Goal: Information Seeking & Learning: Learn about a topic

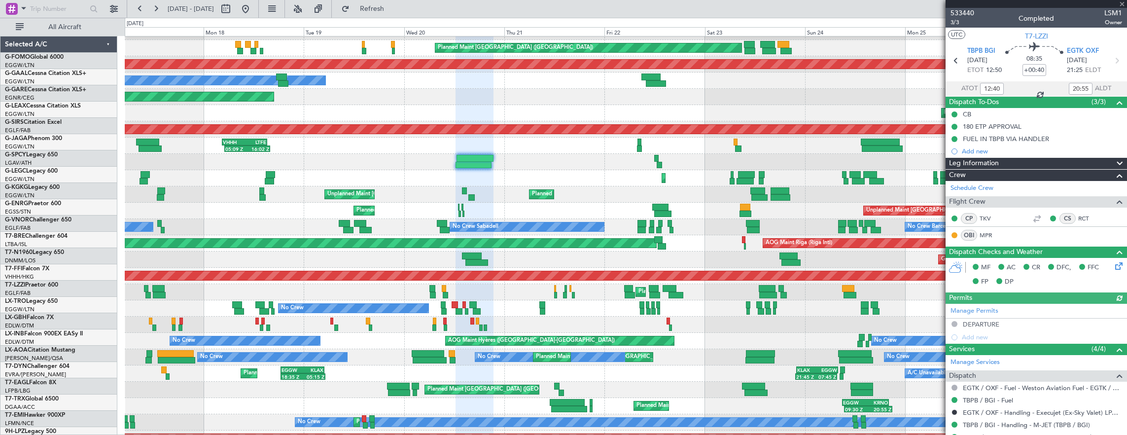
scroll to position [127, 0]
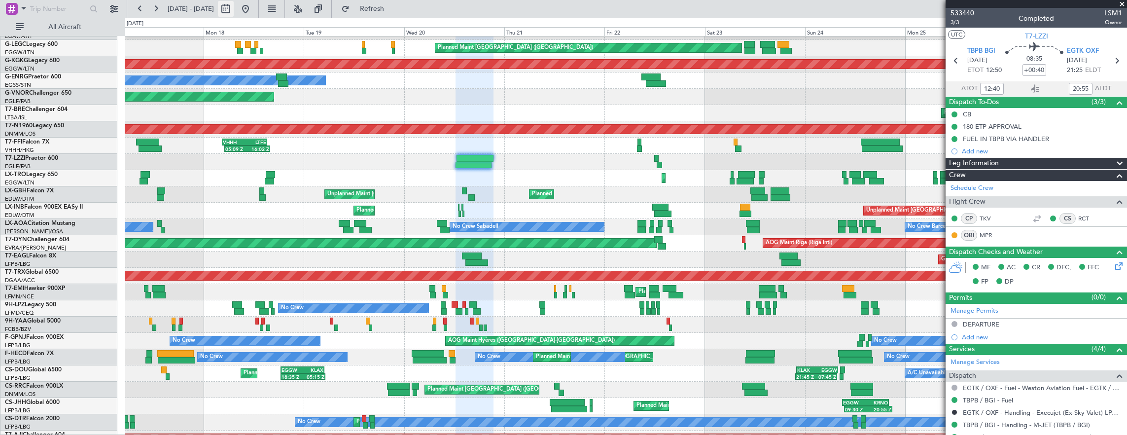
drag, startPoint x: 281, startPoint y: 10, endPoint x: 259, endPoint y: 1, distance: 23.0
click at [253, 10] on button at bounding box center [246, 9] width 16 height 16
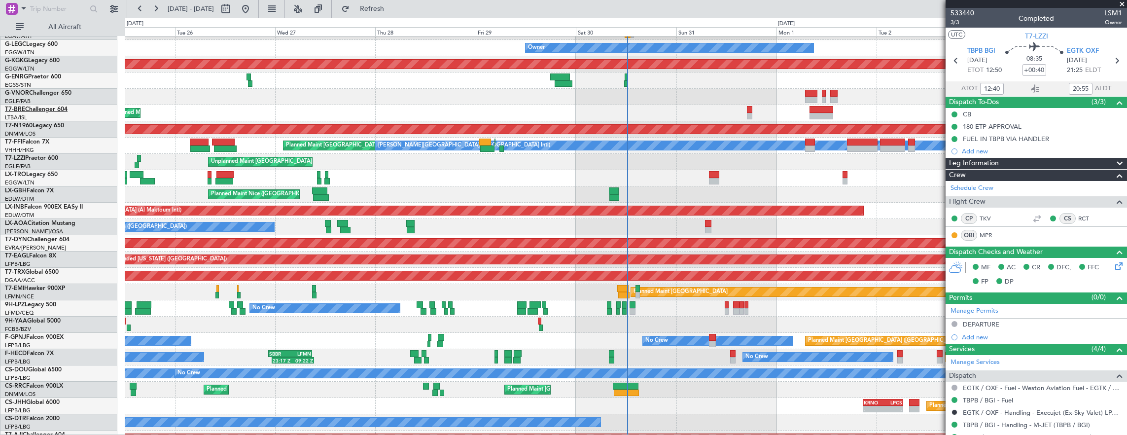
click at [43, 107] on link "T7-BRE Challenger 604" at bounding box center [36, 110] width 63 height 6
click at [128, 203] on div "Unplanned Maint [GEOGRAPHIC_DATA] (Al Maktoum Intl)" at bounding box center [626, 211] width 1003 height 16
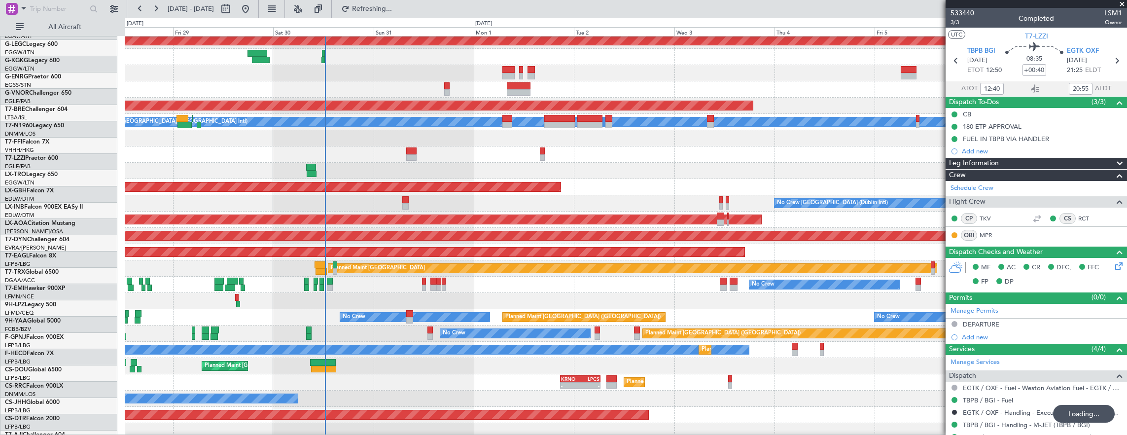
scroll to position [150, 0]
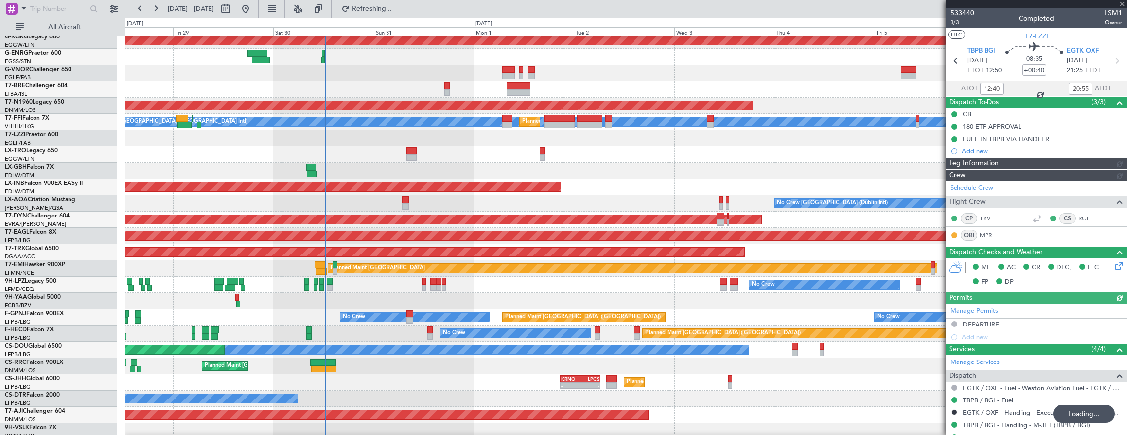
drag, startPoint x: 50, startPoint y: 25, endPoint x: 98, endPoint y: 1, distance: 52.9
click at [50, 25] on span "All Aircraft" at bounding box center [65, 27] width 78 height 7
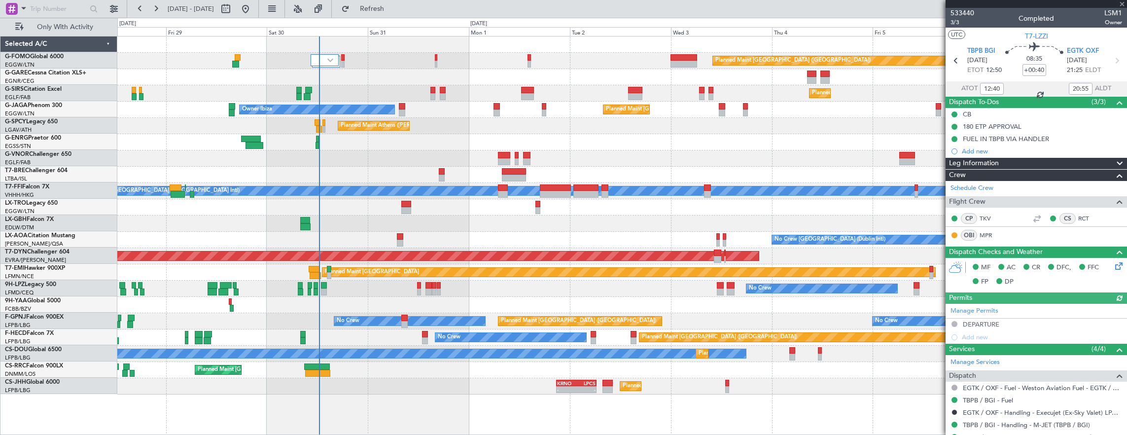
scroll to position [0, 0]
click at [52, 169] on link "T7-BRE Challenger 604" at bounding box center [36, 171] width 63 height 6
click at [770, 175] on div "Planned Maint [GEOGRAPHIC_DATA] ([GEOGRAPHIC_DATA]) Planned Maint [GEOGRAPHIC_D…" at bounding box center [622, 215] width 1010 height 358
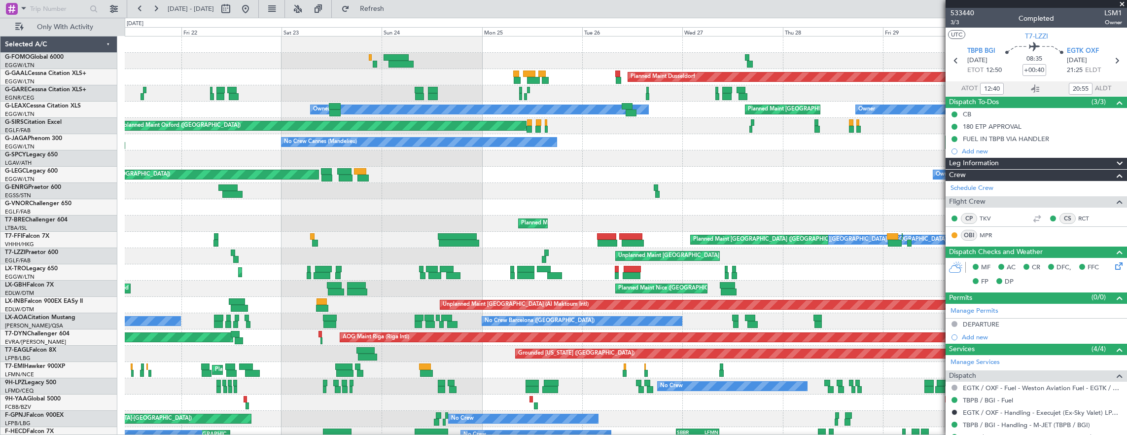
click at [865, 223] on div "Planned Maint Warsaw ([GEOGRAPHIC_DATA])" at bounding box center [626, 224] width 1003 height 16
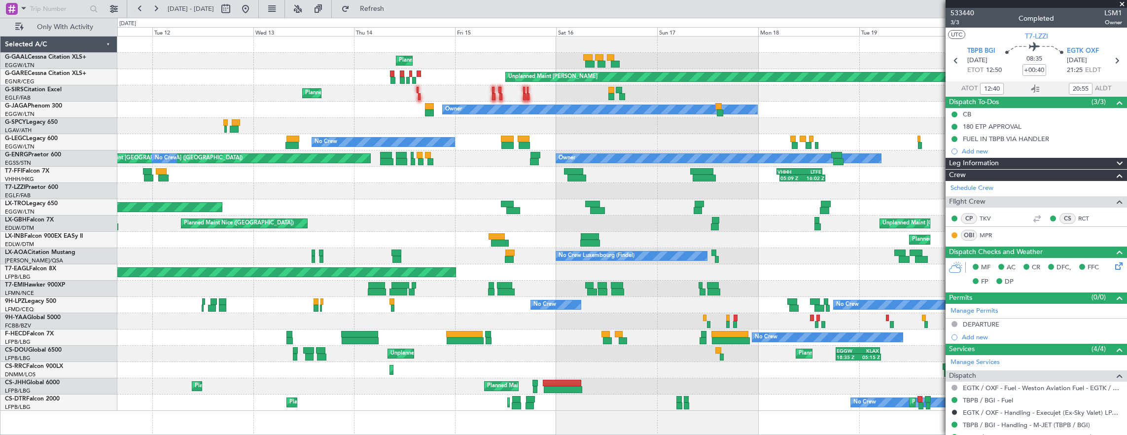
click at [860, 164] on div "Planned Maint No Crew Unplanned Maint [PERSON_NAME] Unplanned Maint [GEOGRAPHIC…" at bounding box center [622, 223] width 1010 height 374
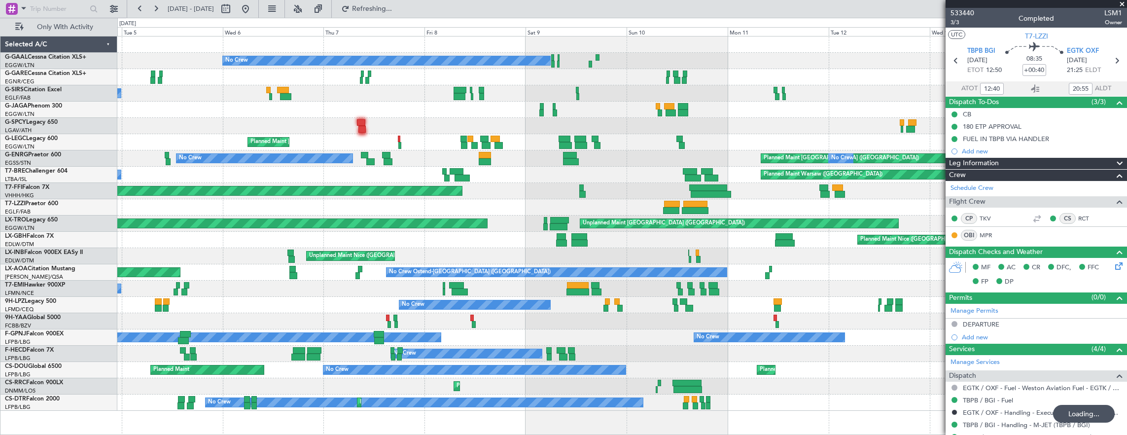
click at [891, 220] on div "Planned Maint No Crew Unplanned Maint [PERSON_NAME] Planned Maint [GEOGRAPHIC_D…" at bounding box center [622, 223] width 1010 height 374
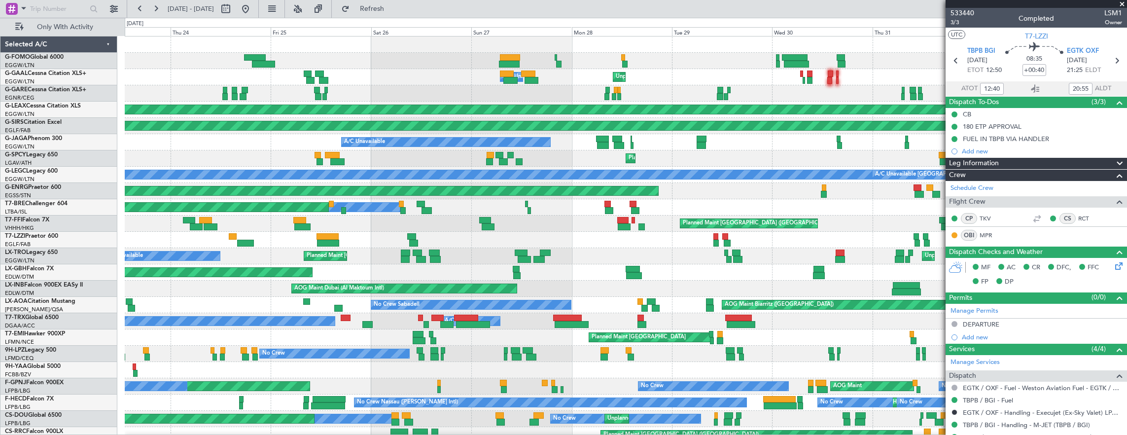
click at [849, 207] on div "A/C Unavailable Cleaning [PERSON_NAME][GEOGRAPHIC_DATA] ([GEOGRAPHIC_DATA][PERS…" at bounding box center [626, 207] width 1003 height 16
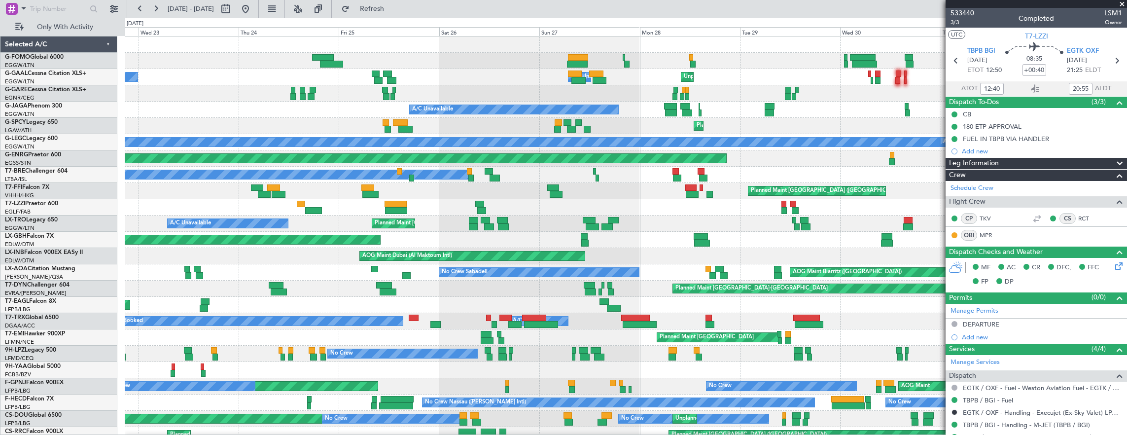
click at [730, 183] on div "Planned Maint [GEOGRAPHIC_DATA] ([GEOGRAPHIC_DATA] Intl) Planned Maint Geneva (…" at bounding box center [626, 191] width 1003 height 16
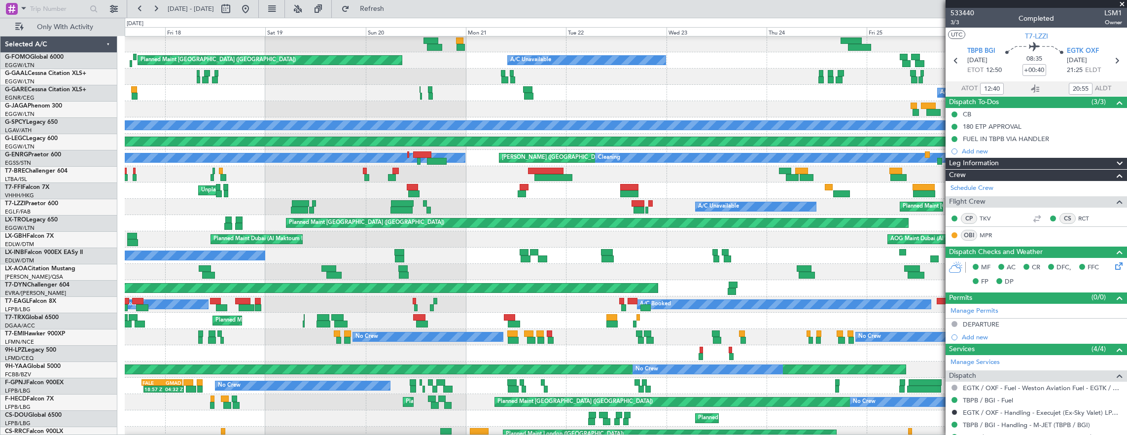
scroll to position [17, 0]
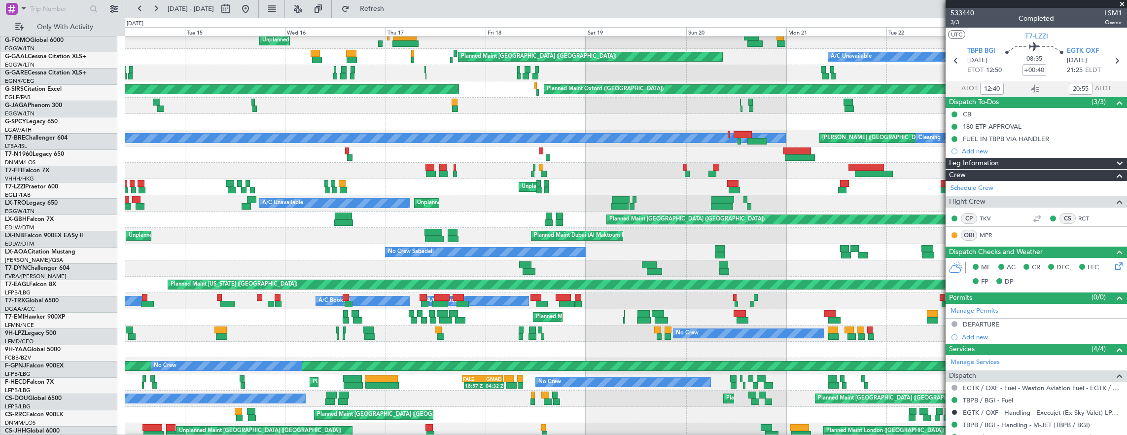
click at [644, 156] on div at bounding box center [626, 154] width 1003 height 16
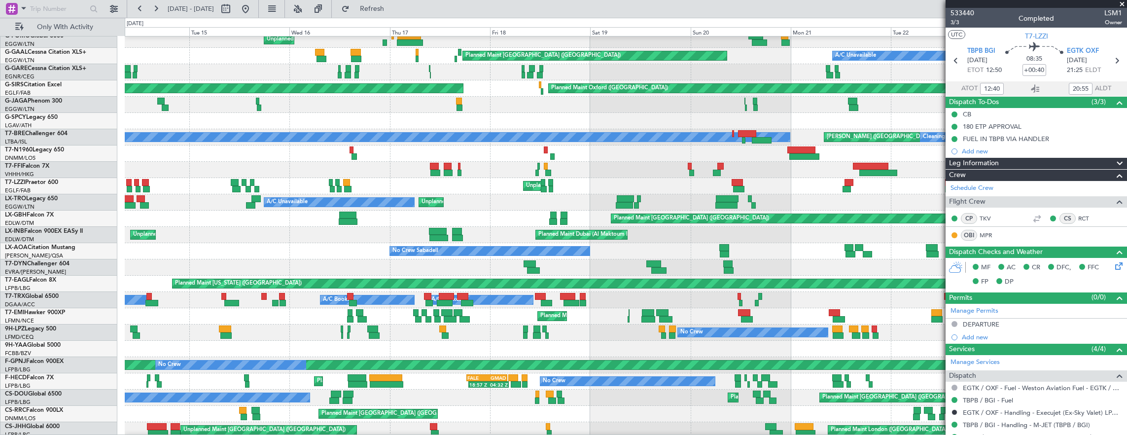
click at [533, 169] on div "17:30 Z 05:25 Z VHHH 17:00 Z LTFE 04:20 Z" at bounding box center [626, 170] width 1003 height 16
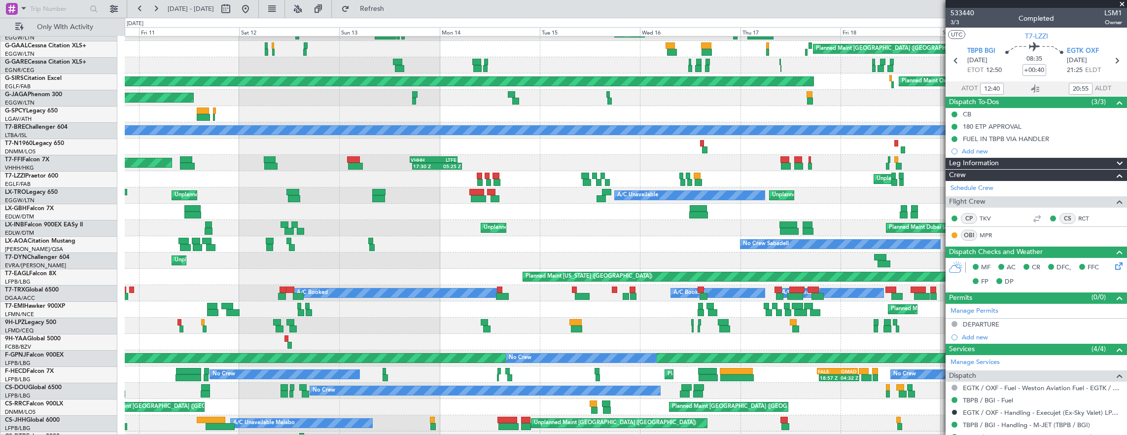
click at [688, 155] on div "17:30 Z 05:25 Z VHHH 17:00 Z LTFE 04:20 Z Planned Maint Tianjin ([GEOGRAPHIC_DA…" at bounding box center [626, 163] width 1003 height 16
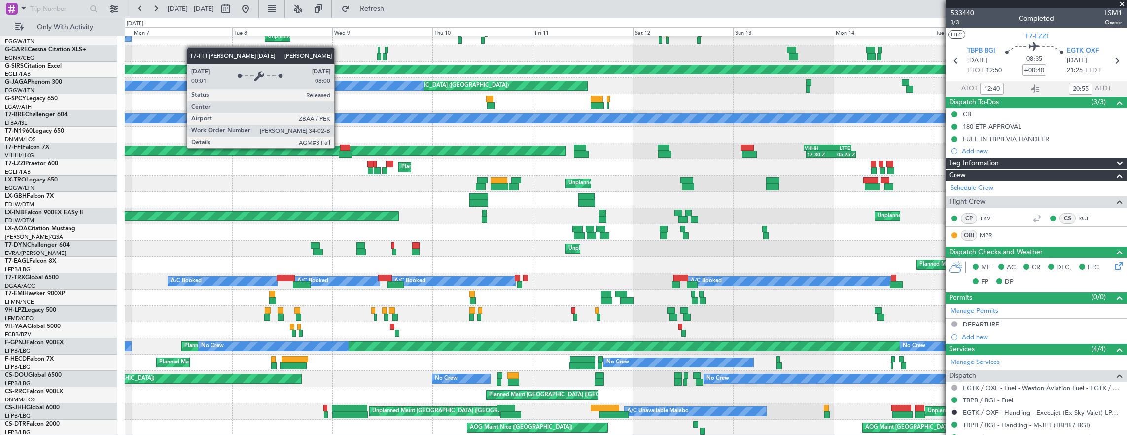
click at [566, 155] on div "[PERSON_NAME] [GEOGRAPHIC_DATA] ([GEOGRAPHIC_DATA] Capital)" at bounding box center [148, 150] width 835 height 9
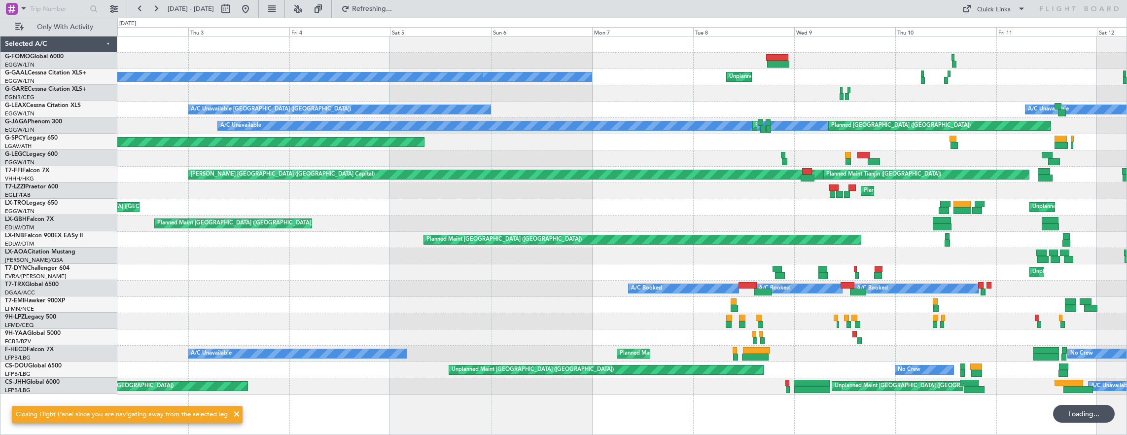
scroll to position [0, 0]
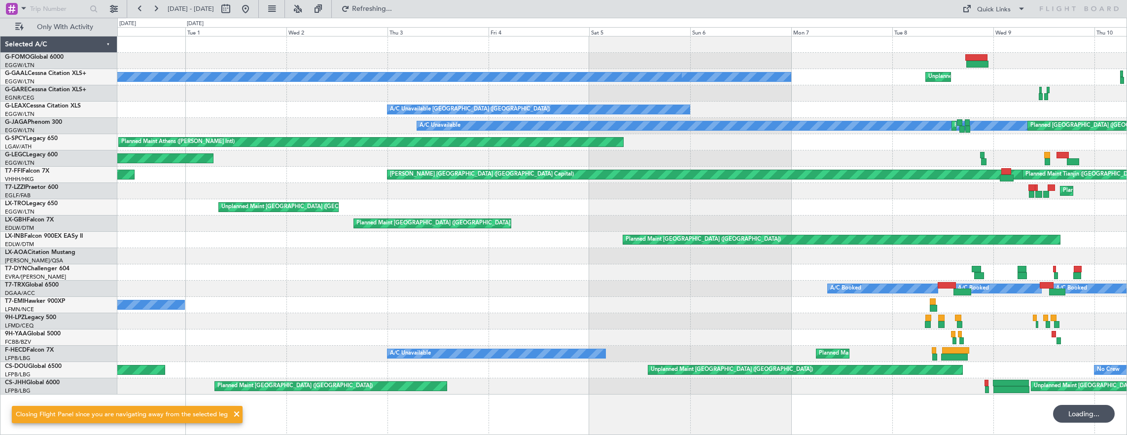
click at [466, 153] on div "AOG Maint London ([GEOGRAPHIC_DATA])" at bounding box center [622, 158] width 1010 height 16
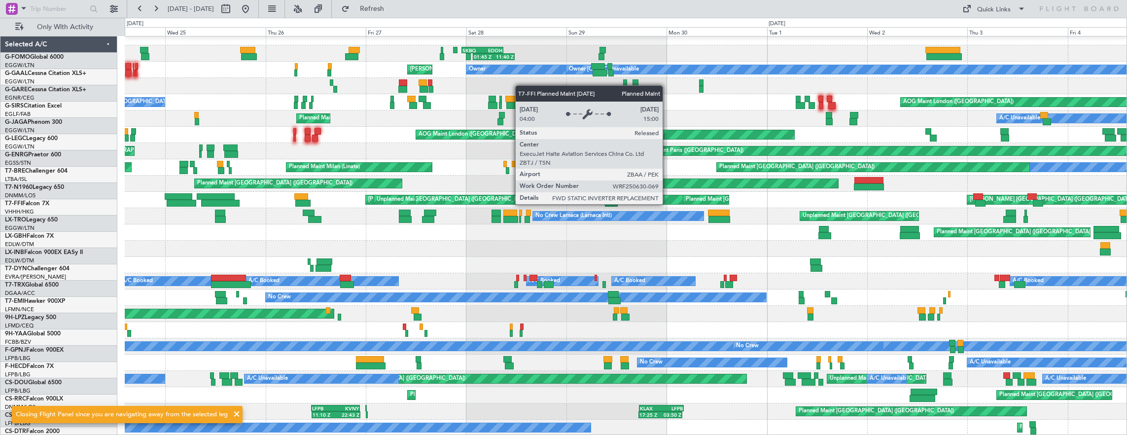
scroll to position [7, 0]
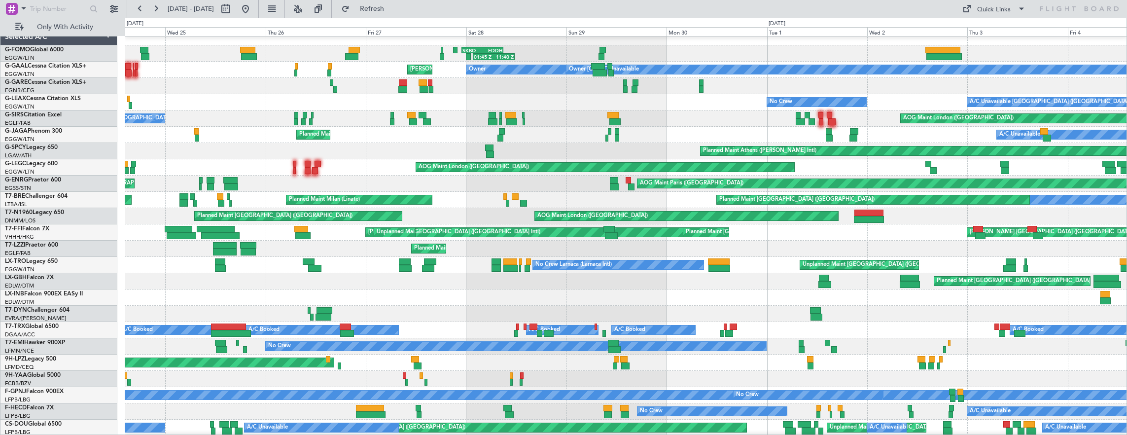
click at [597, 133] on div "01:45 Z 11:40 Z SKBQ 23:00 Z EDDH 09:00 Z Owner [GEOGRAPHIC_DATA] ([GEOGRAPHIC_…" at bounding box center [626, 257] width 1003 height 456
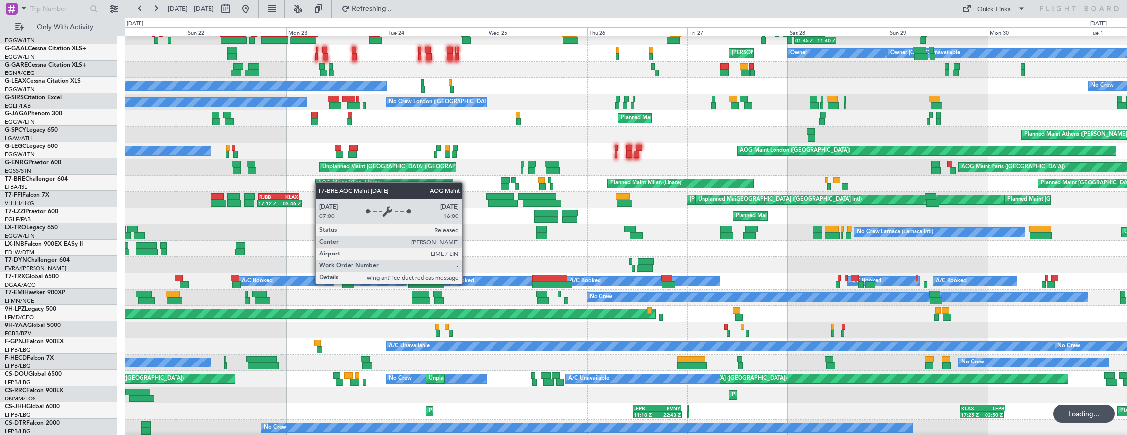
scroll to position [24, 0]
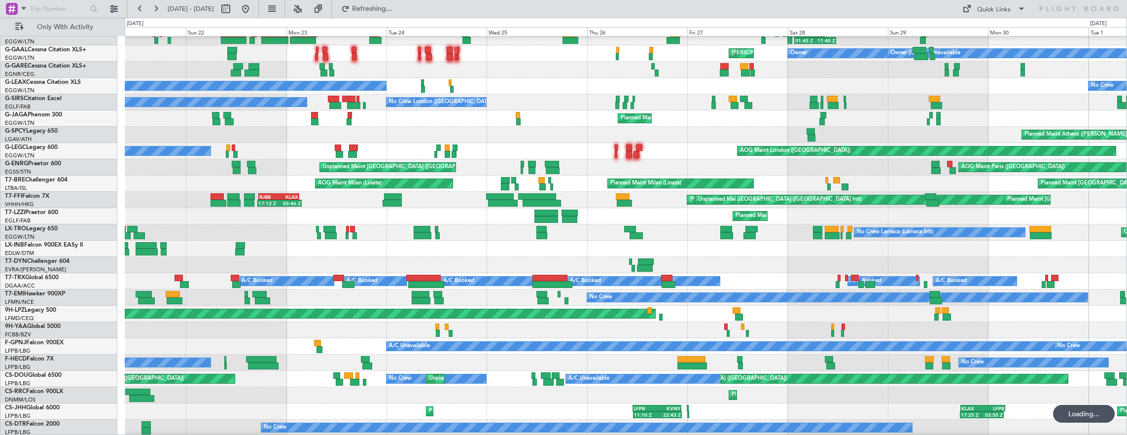
click at [623, 175] on div "AOG Maint Paris ([GEOGRAPHIC_DATA]) Unplanned Maint [GEOGRAPHIC_DATA] ([GEOGRAP…" at bounding box center [626, 167] width 1003 height 16
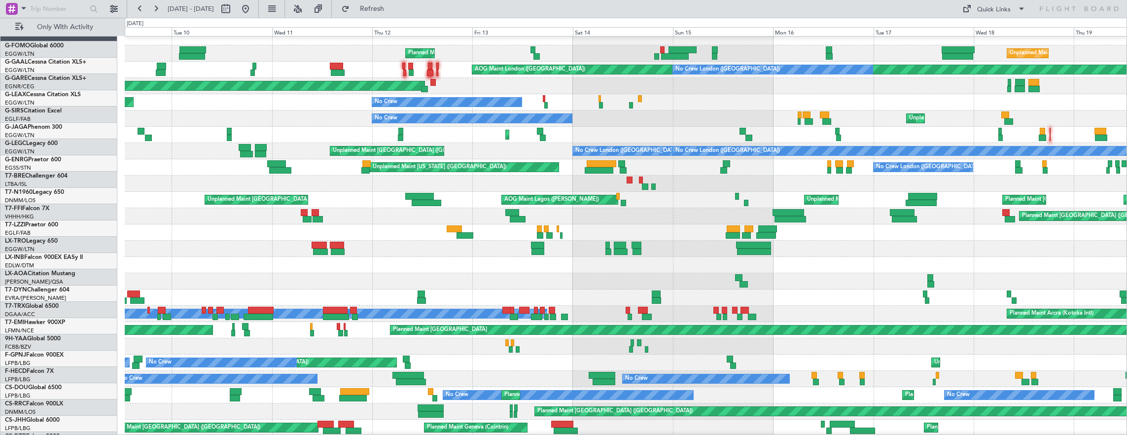
scroll to position [7, 0]
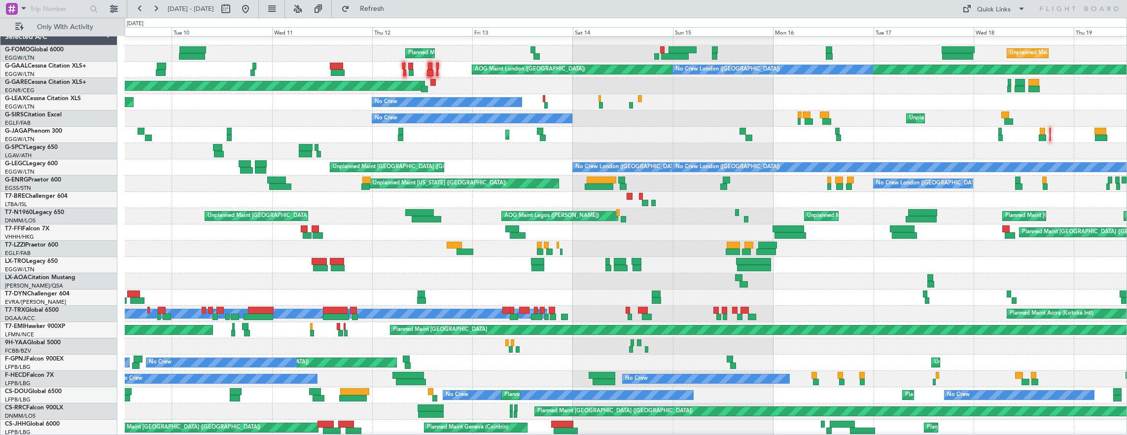
click at [521, 192] on div "Unplanned Maint [US_STATE] ([GEOGRAPHIC_DATA]) No Crew [GEOGRAPHIC_DATA] ([GEOG…" at bounding box center [626, 184] width 1003 height 16
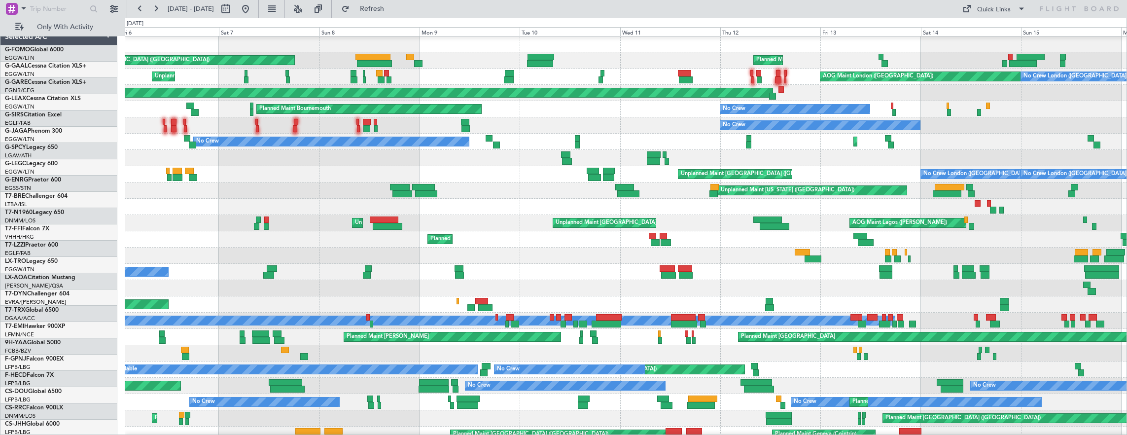
scroll to position [0, 0]
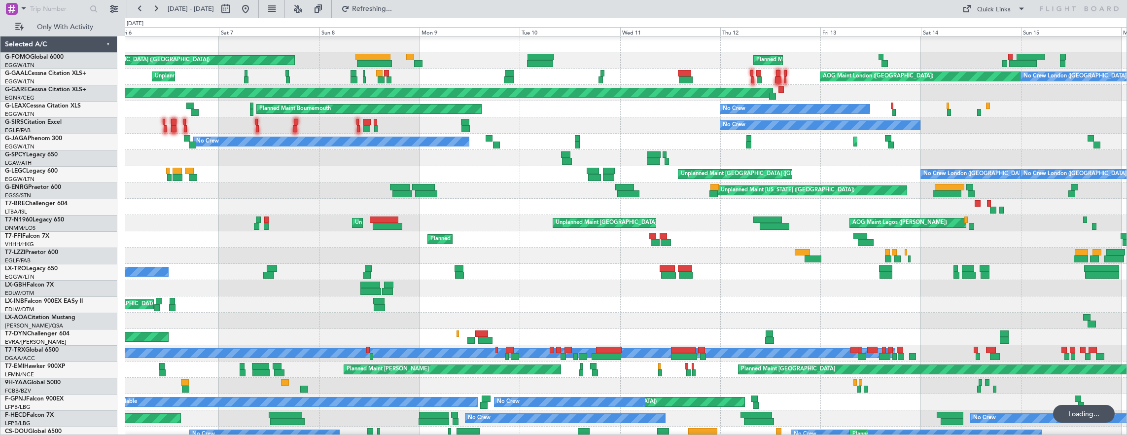
click at [513, 213] on div at bounding box center [626, 207] width 1003 height 16
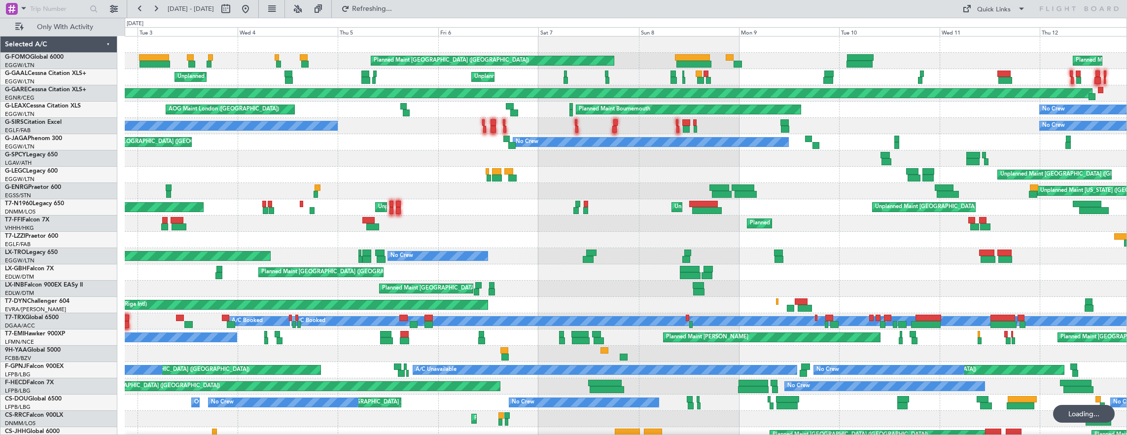
click at [713, 228] on div "Planned Maint [GEOGRAPHIC_DATA] ([GEOGRAPHIC_DATA])" at bounding box center [626, 224] width 1003 height 16
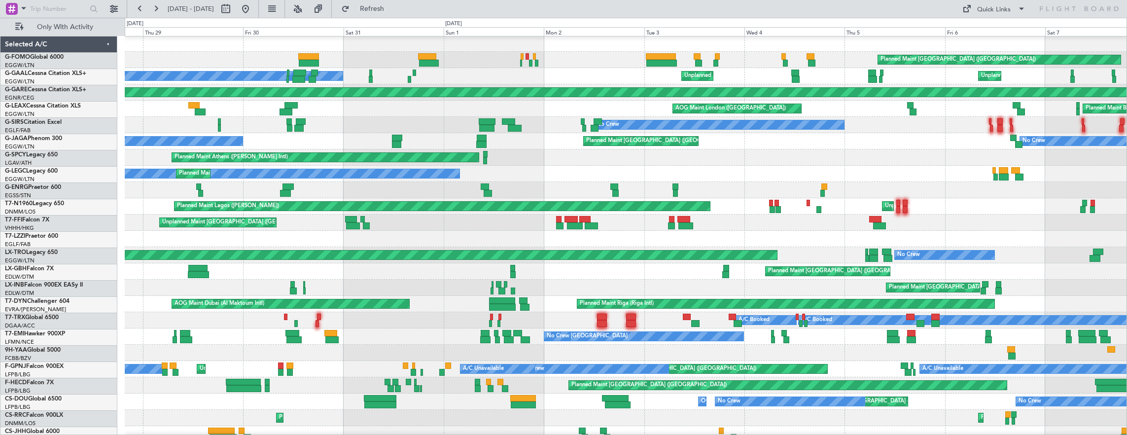
scroll to position [1, 0]
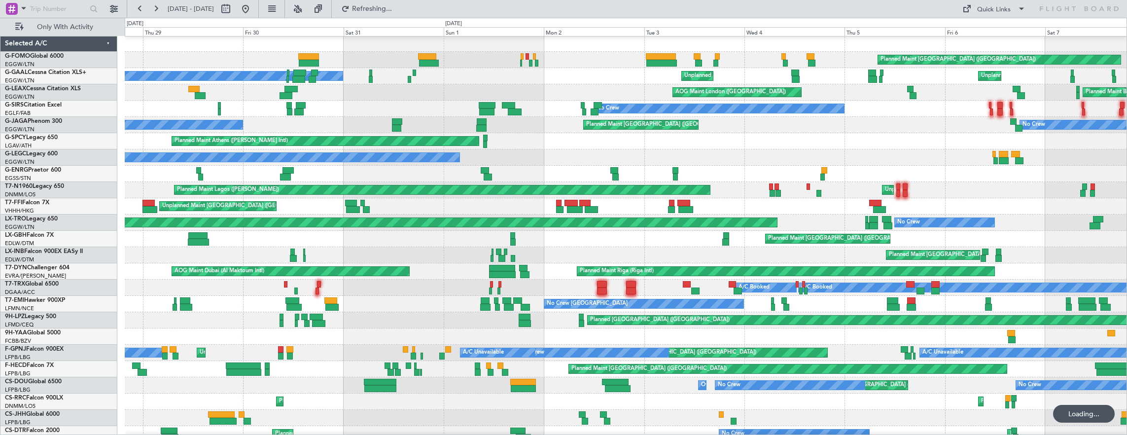
click at [517, 182] on div "Planned Maint Lagos ([PERSON_NAME]) Unplanned Maint [GEOGRAPHIC_DATA] ([PERSON_…" at bounding box center [626, 190] width 1003 height 16
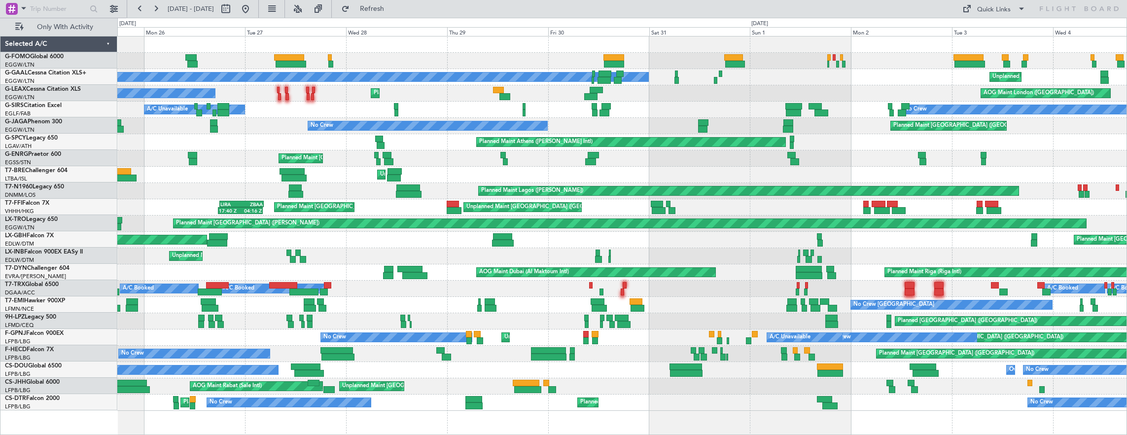
scroll to position [0, 0]
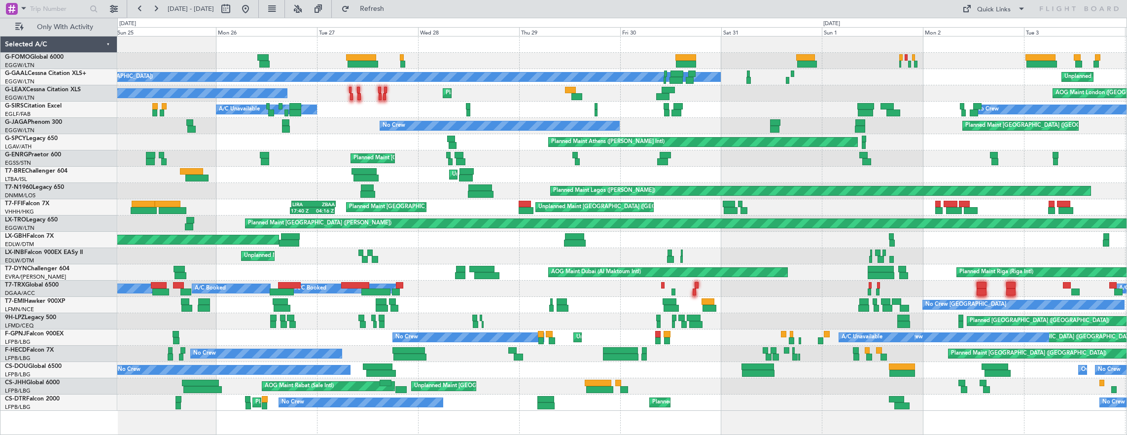
click at [253, 192] on div "Planned Maint Lagos ([PERSON_NAME]) Unplanned Maint [GEOGRAPHIC_DATA] ([PERSON_…" at bounding box center [622, 191] width 1010 height 16
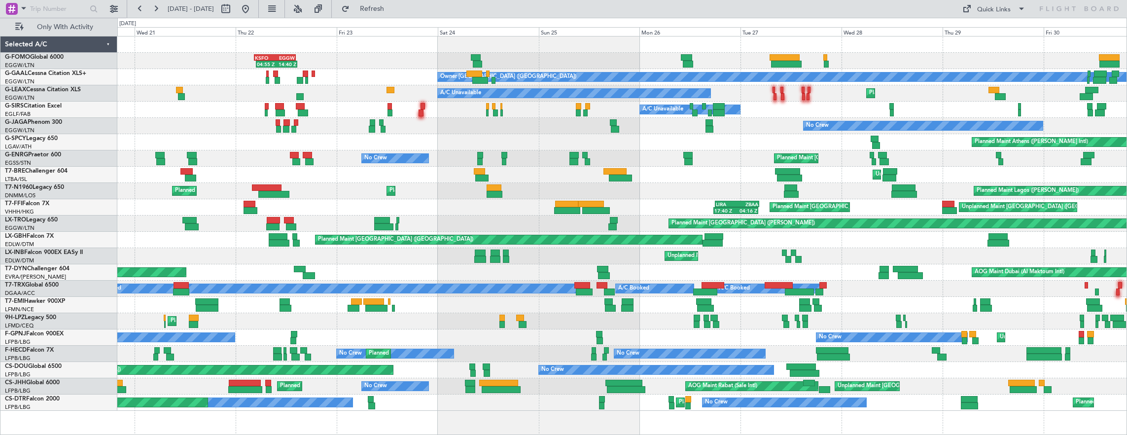
click at [648, 187] on div "04:55 Z 14:40 Z KSFO 04:30 Z EGGW 14:20 Z Owner [GEOGRAPHIC_DATA] ([GEOGRAPHIC_…" at bounding box center [622, 223] width 1010 height 374
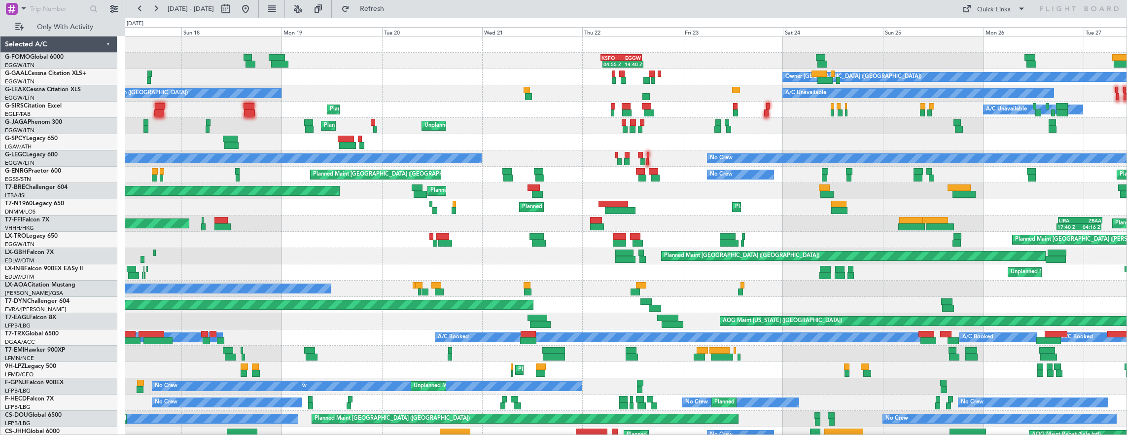
click at [532, 199] on div "04:55 Z 14:40 Z KSFO 04:30 Z EGGW 14:20 Z Owner [GEOGRAPHIC_DATA] ([GEOGRAPHIC_…" at bounding box center [626, 247] width 1003 height 423
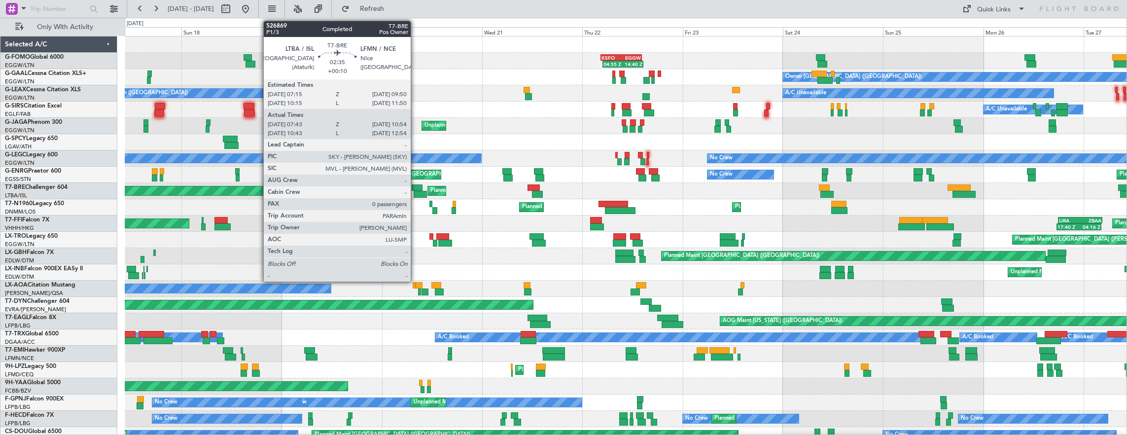
click at [416, 189] on div at bounding box center [417, 187] width 11 height 7
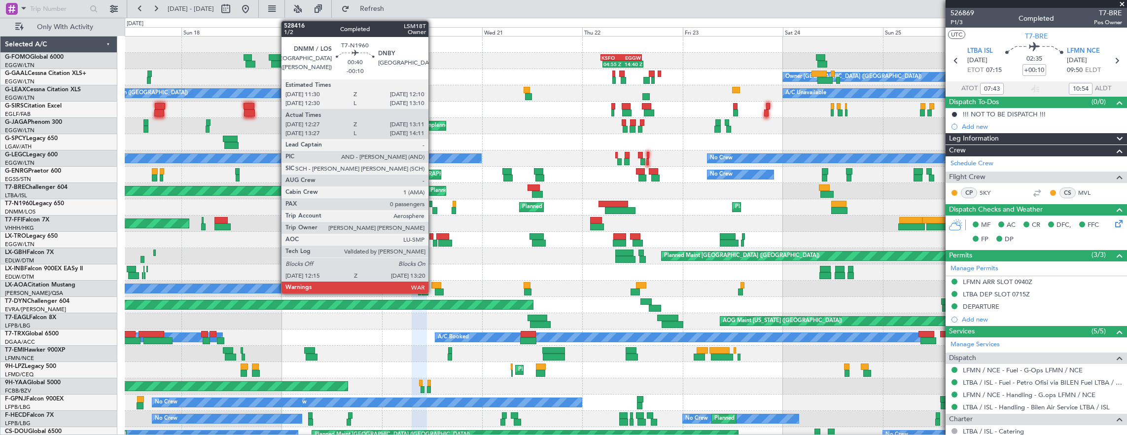
click at [433, 208] on div at bounding box center [434, 210] width 5 height 7
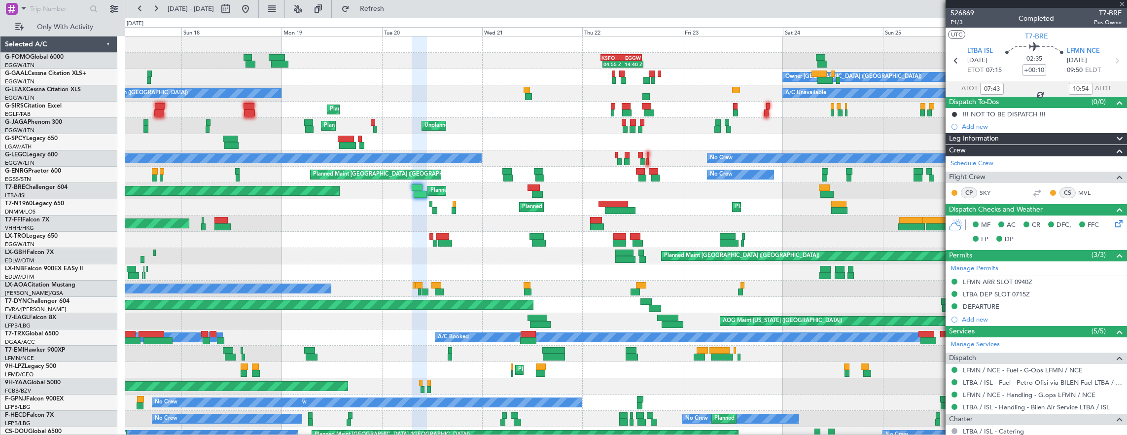
type input "-00:10"
type input "12:27"
type input "13:11"
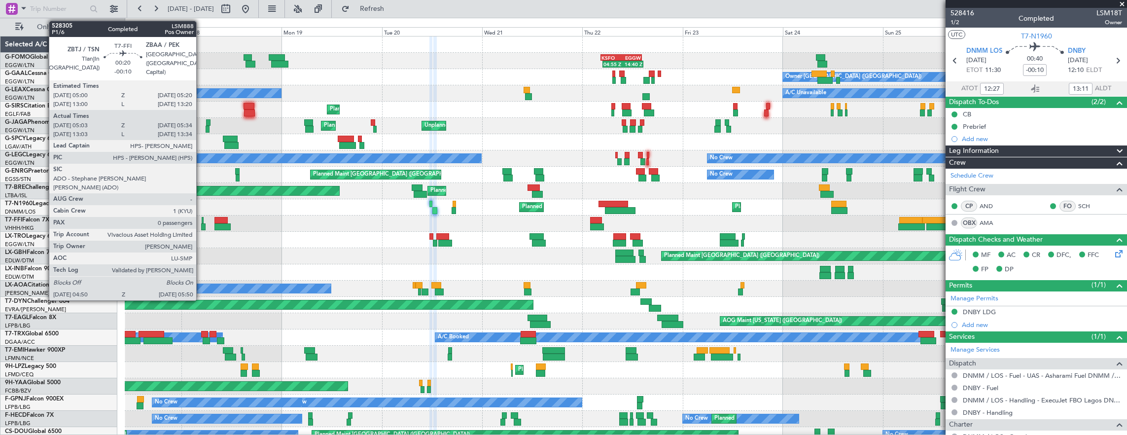
click at [201, 225] on div at bounding box center [203, 226] width 4 height 7
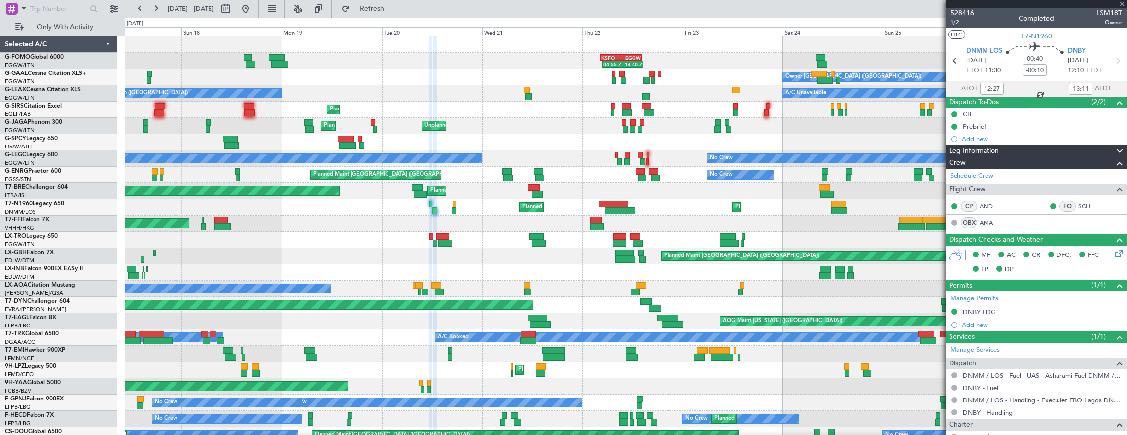
type input "05:03"
type input "05:34"
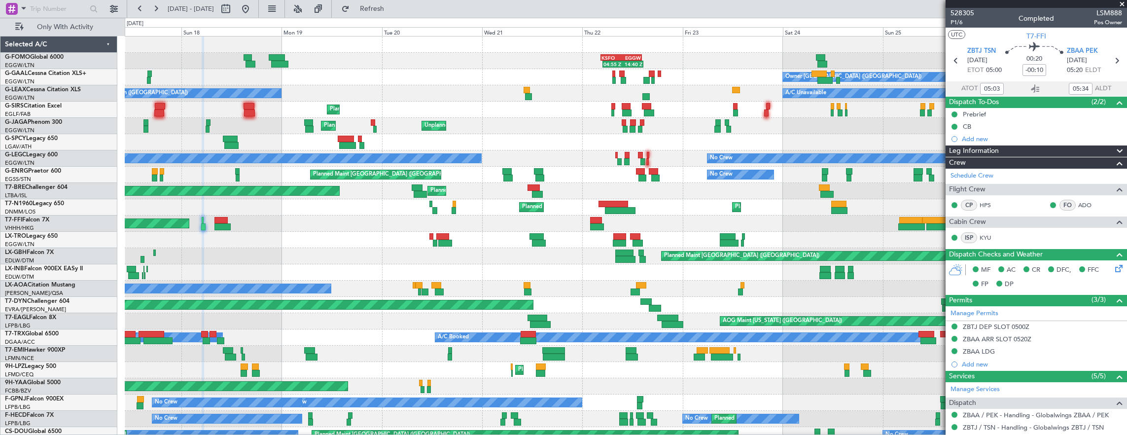
scroll to position [49, 0]
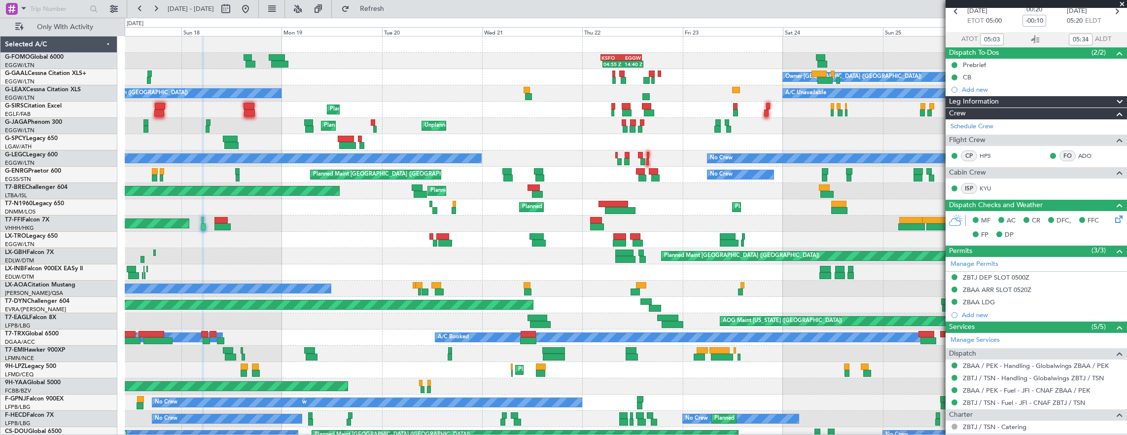
click at [546, 248] on div "Planned Maint [GEOGRAPHIC_DATA] ([GEOGRAPHIC_DATA])" at bounding box center [626, 256] width 1003 height 16
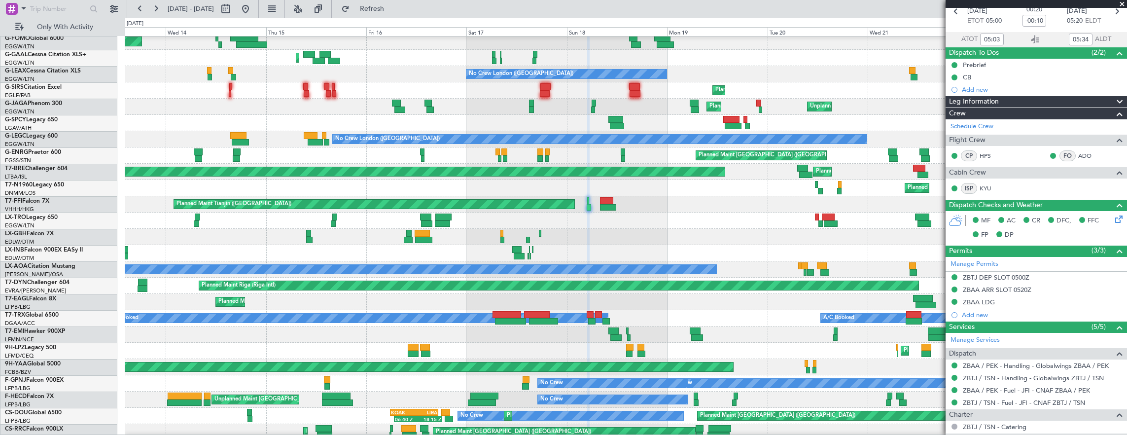
scroll to position [19, 0]
click at [214, 229] on div "Planned Maint [GEOGRAPHIC_DATA] ([GEOGRAPHIC_DATA])" at bounding box center [626, 237] width 1003 height 16
click at [30, 200] on link "T7-FFI Falcon 7X" at bounding box center [27, 201] width 44 height 6
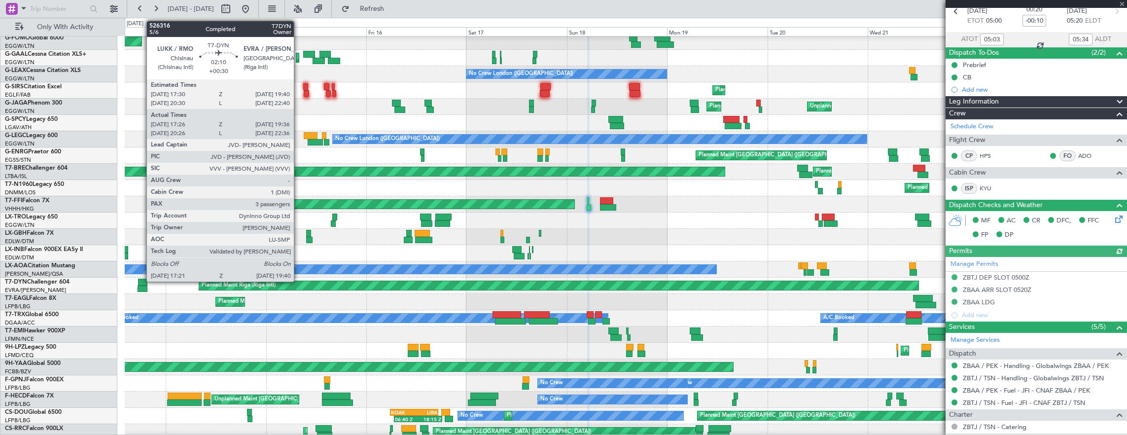
click at [142, 285] on div at bounding box center [142, 282] width 9 height 7
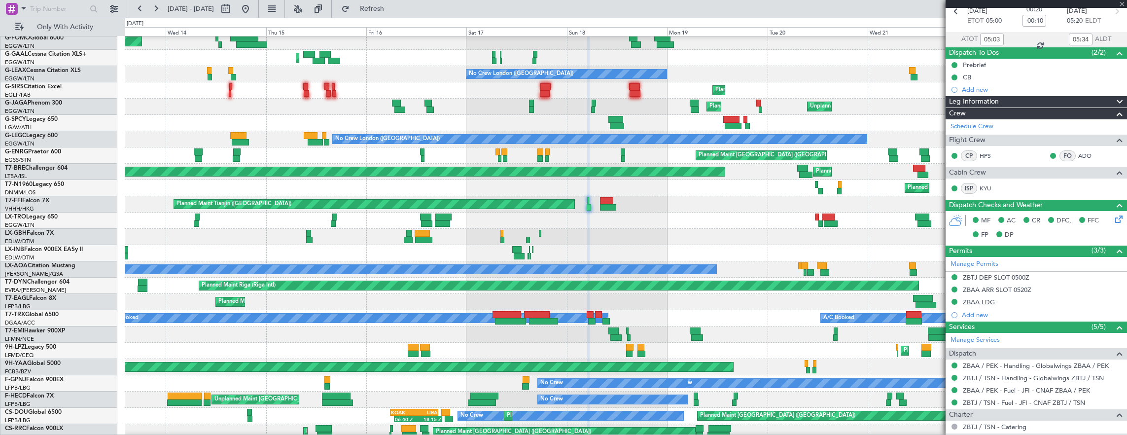
type input "+00:30"
type input "17:26"
type input "19:36"
type input "3"
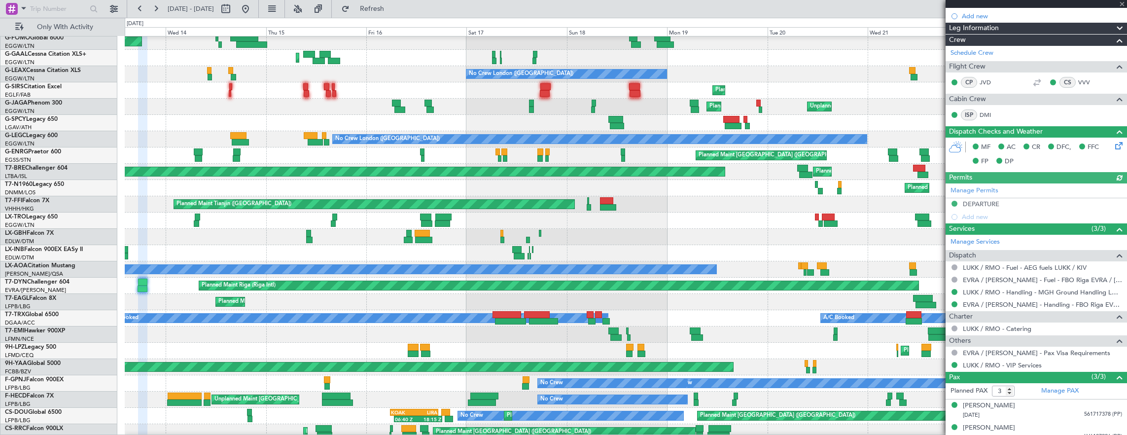
scroll to position [197, 0]
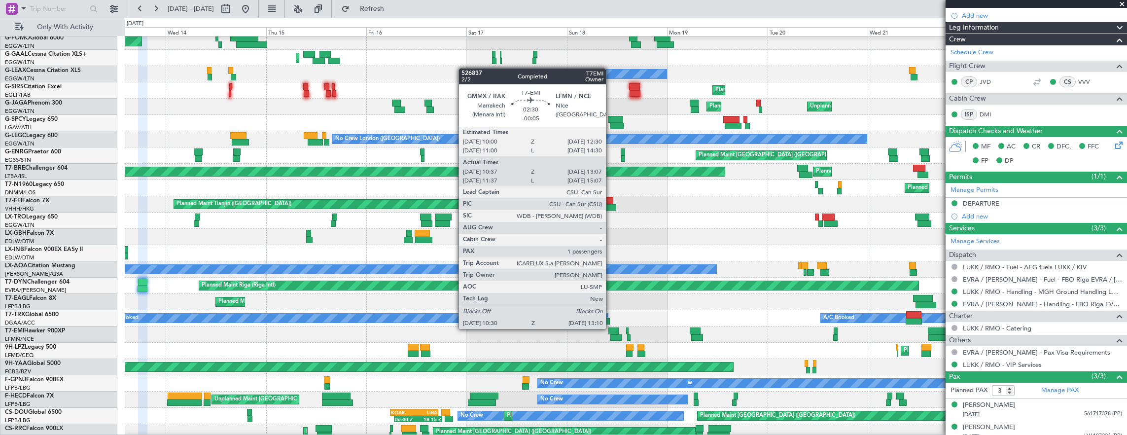
click at [611, 328] on div at bounding box center [614, 330] width 11 height 7
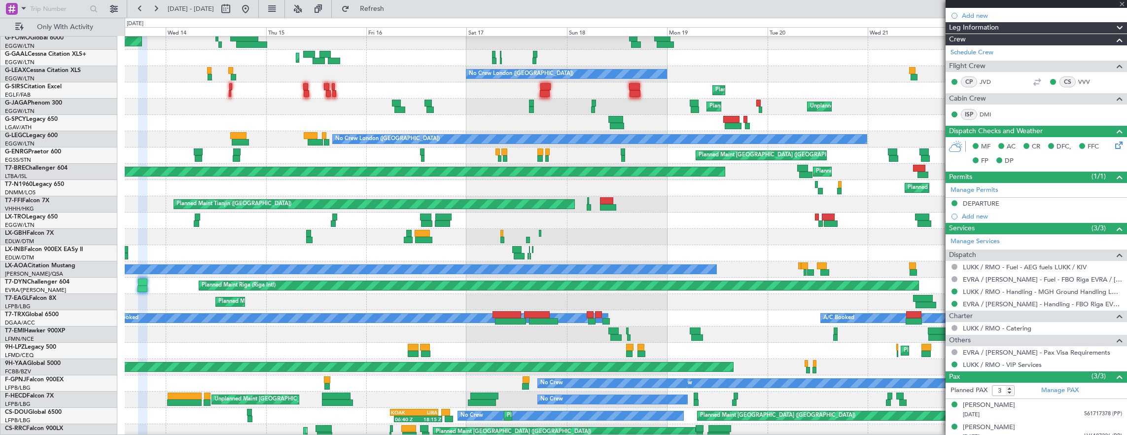
type input "-00:05"
type input "10:37"
type input "13:07"
type input "1"
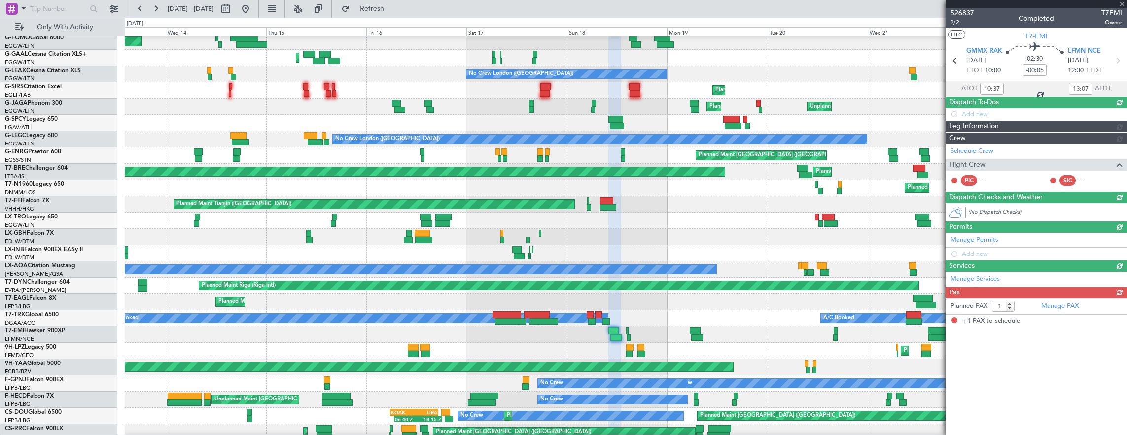
scroll to position [0, 0]
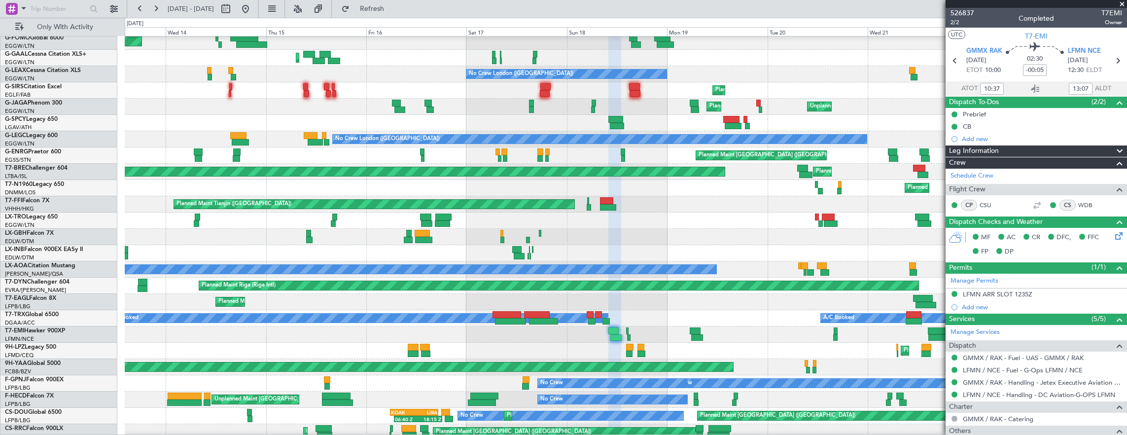
click at [365, 299] on div "AOG Maint [US_STATE] ([GEOGRAPHIC_DATA]) Planned Maint [US_STATE] ([GEOGRAPHIC_…" at bounding box center [626, 302] width 1003 height 16
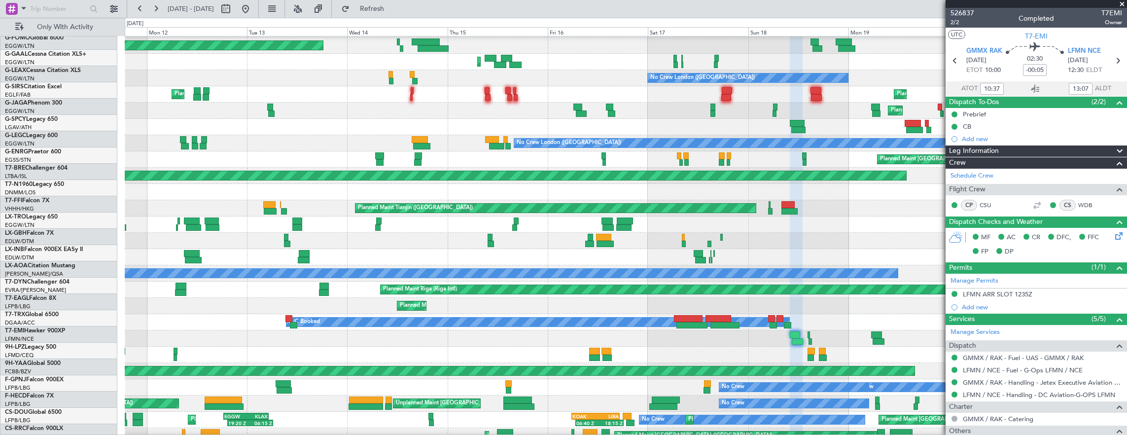
scroll to position [15, 0]
click at [95, 294] on div "Planned Maint London ([GEOGRAPHIC_DATA]) KSFO 04:30 Z EGGW 14:20 Z 04:55 Z 14:4…" at bounding box center [563, 226] width 1127 height 417
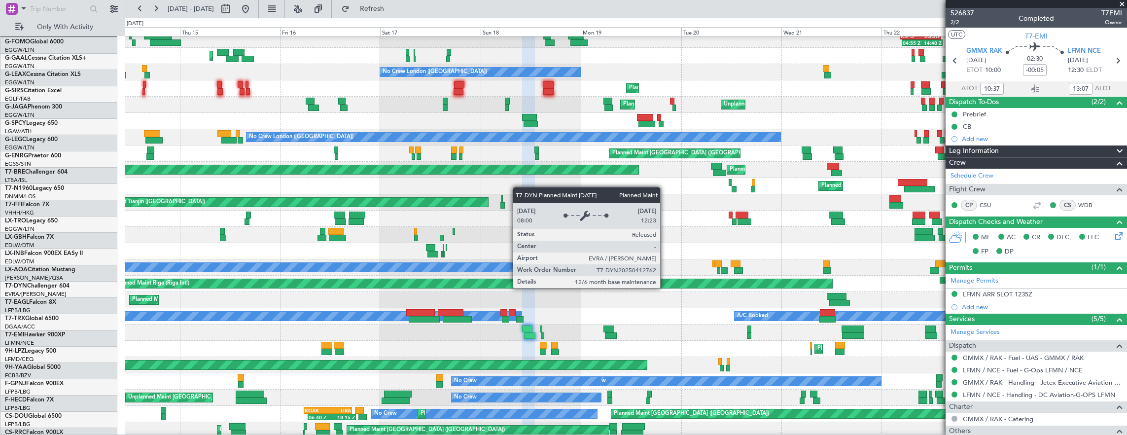
scroll to position [21, 0]
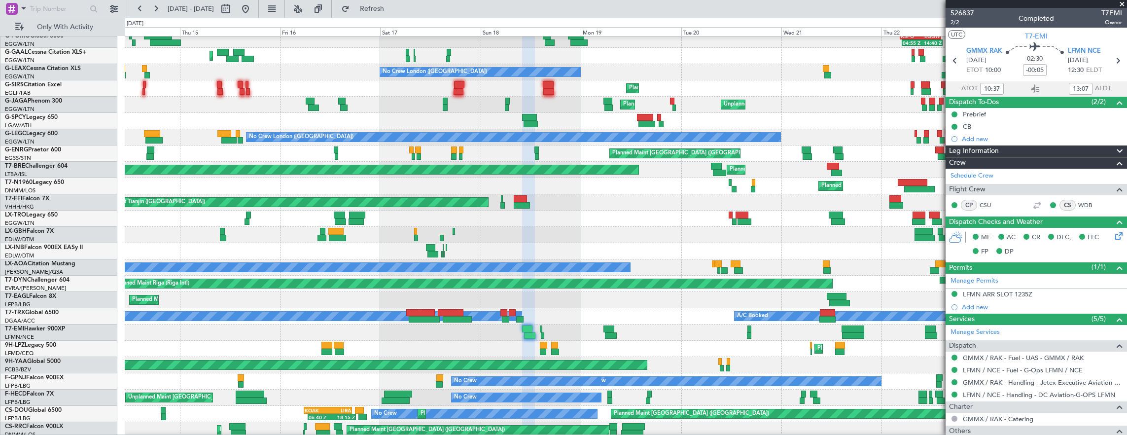
click at [785, 324] on div "A/C Booked A/C Booked A/C Booked A/C Booked" at bounding box center [626, 316] width 1003 height 16
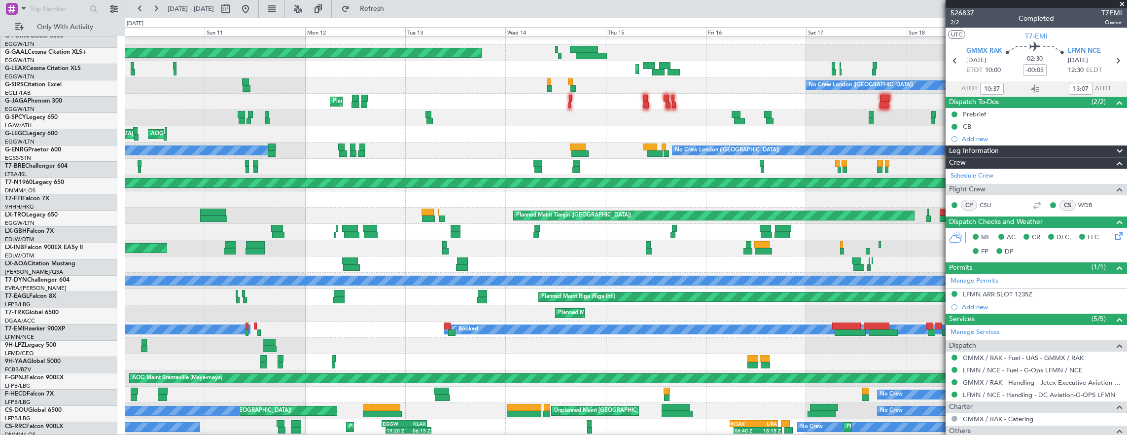
scroll to position [8, 0]
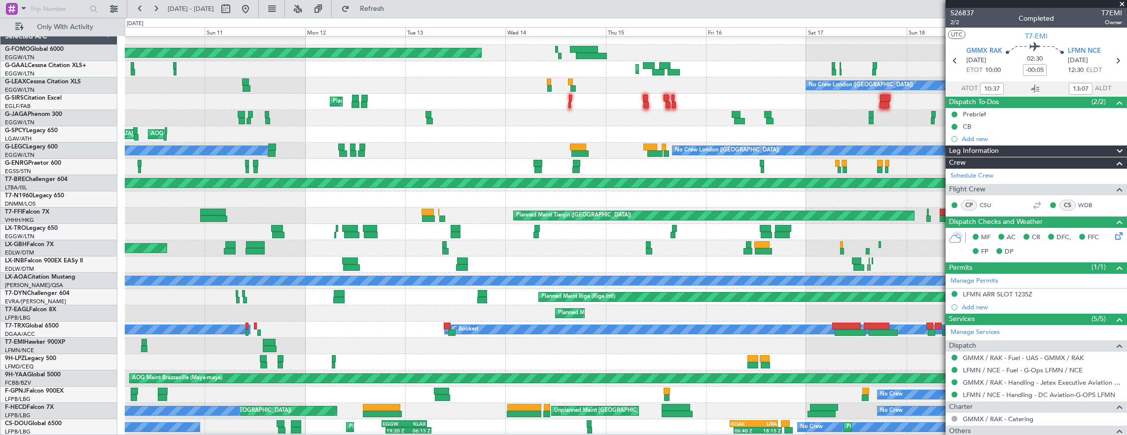
click at [683, 338] on div "Planned Maint London ([GEOGRAPHIC_DATA]) KSFO 04:30 Z EGGW 14:20 Z 04:55 Z 14:4…" at bounding box center [626, 257] width 1003 height 456
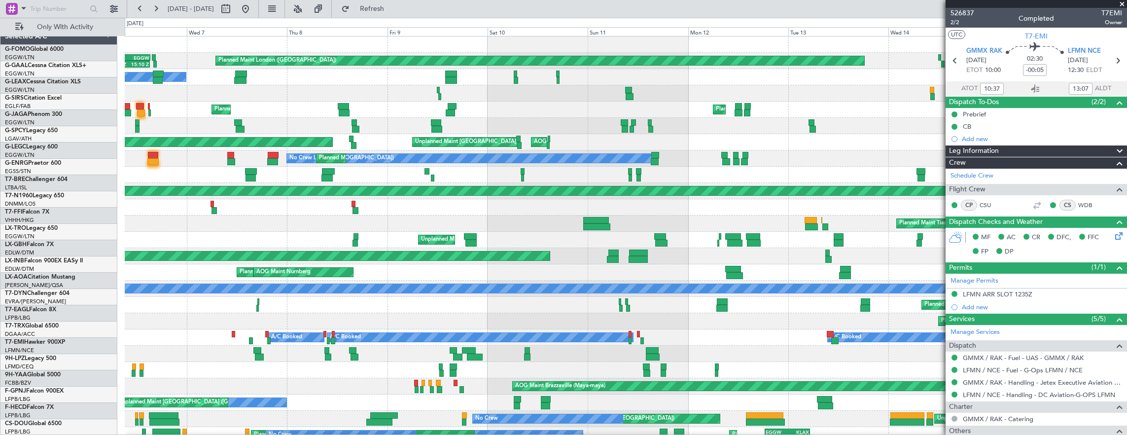
scroll to position [0, 0]
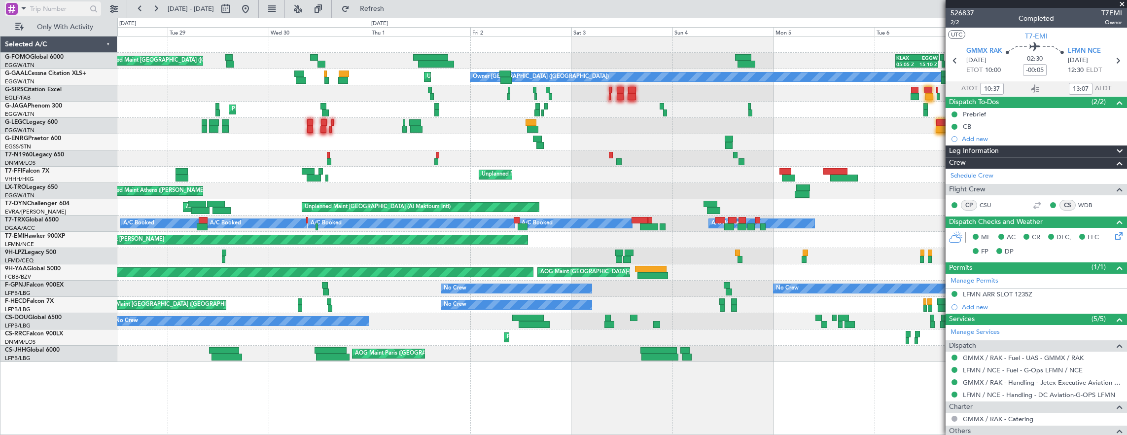
click at [24, 14] on span at bounding box center [24, 8] width 12 height 12
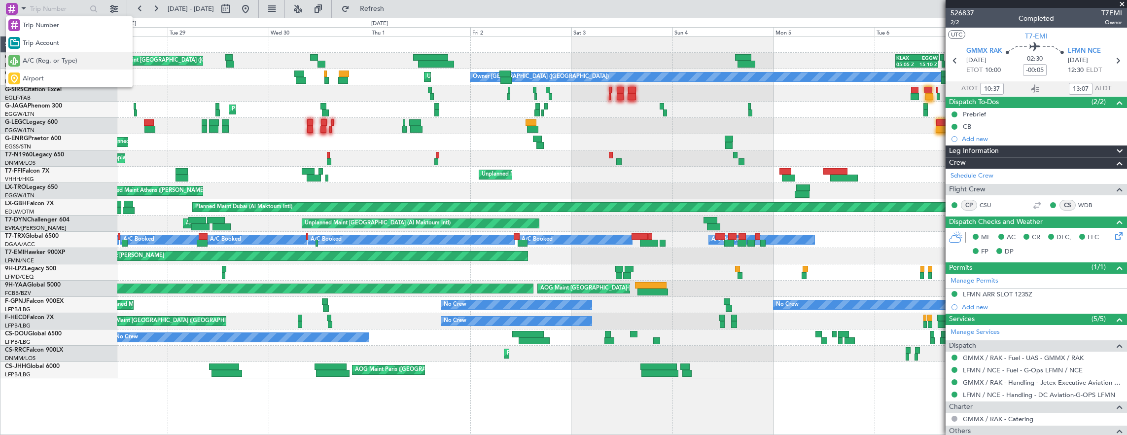
click at [48, 64] on span "A/C (Reg. or Type)" at bounding box center [50, 61] width 55 height 10
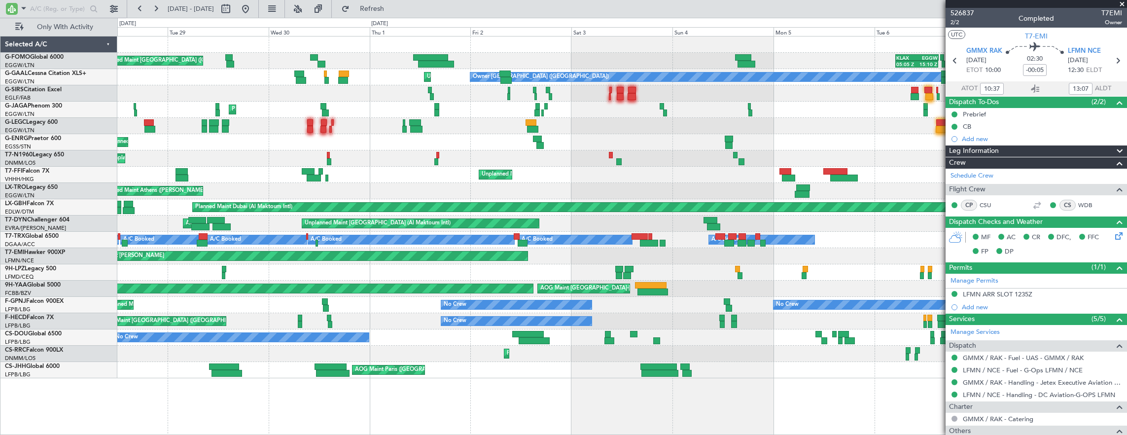
click at [59, 19] on div "Only With Activity" at bounding box center [63, 27] width 126 height 18
click at [60, 11] on input "text" at bounding box center [58, 8] width 57 height 15
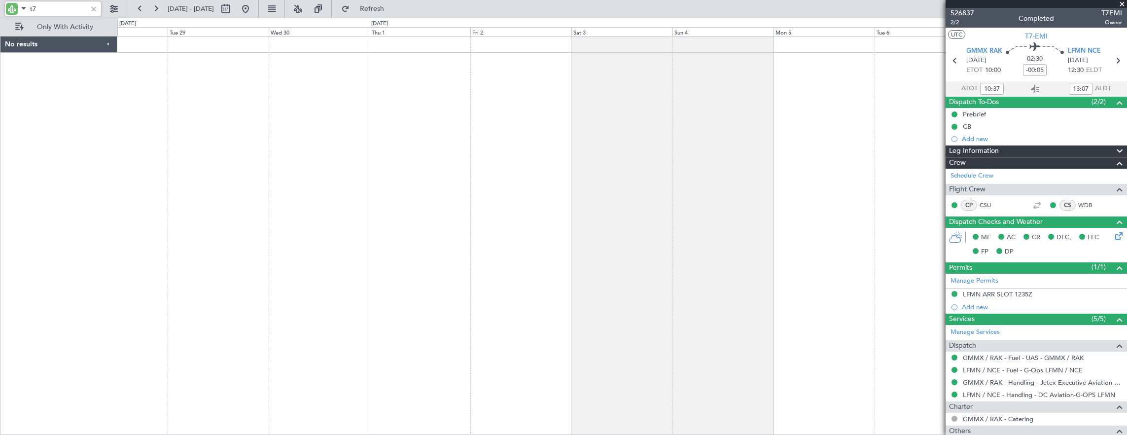
type input "t"
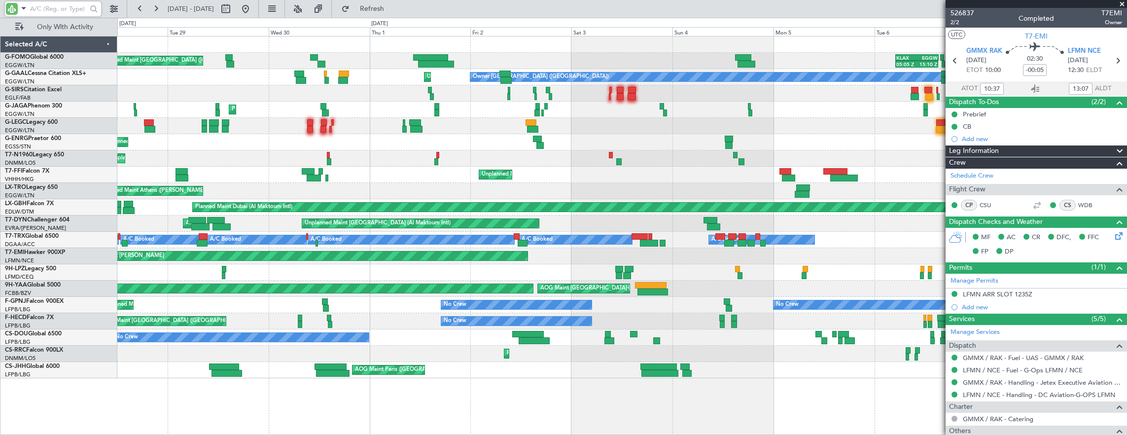
click at [853, 128] on div "Planned Maint London ([GEOGRAPHIC_DATA]) Planned Maint [GEOGRAPHIC_DATA] ([GEOG…" at bounding box center [622, 207] width 1010 height 342
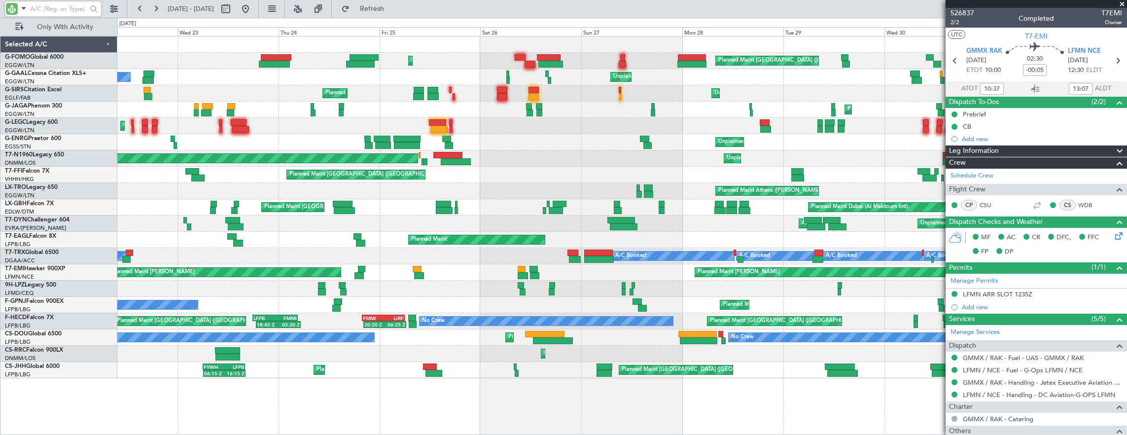
click at [65, 6] on input "text" at bounding box center [58, 8] width 57 height 15
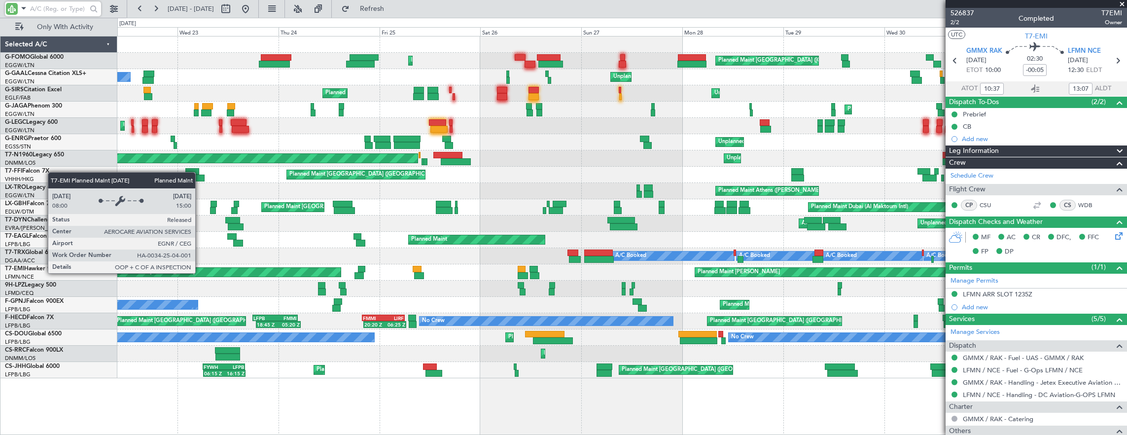
click at [761, 290] on div "Planned Maint [GEOGRAPHIC_DATA] ([GEOGRAPHIC_DATA]) Planned Maint [GEOGRAPHIC_D…" at bounding box center [622, 207] width 1010 height 342
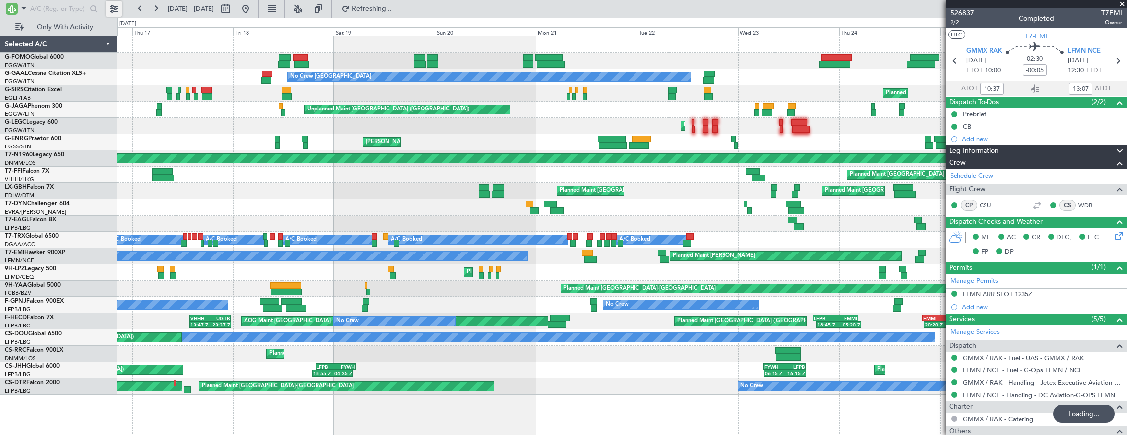
click at [112, 4] on button at bounding box center [114, 9] width 16 height 16
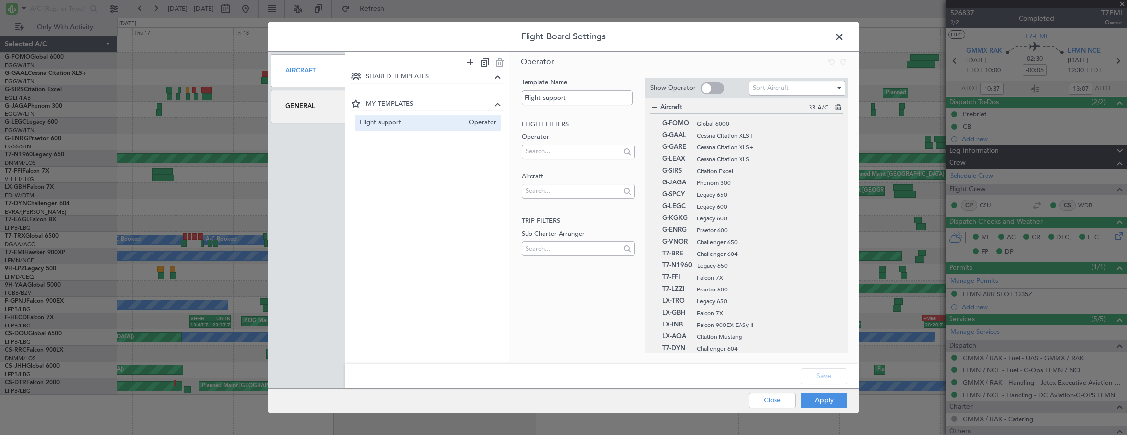
click at [846, 40] on div "Flight Board Settings Aircraft General SHARED TEMPLATES MY TEMPLATES Flight sup…" at bounding box center [564, 218] width 592 height 392
drag, startPoint x: 846, startPoint y: 40, endPoint x: 839, endPoint y: 37, distance: 7.5
click at [844, 37] on span at bounding box center [844, 40] width 0 height 20
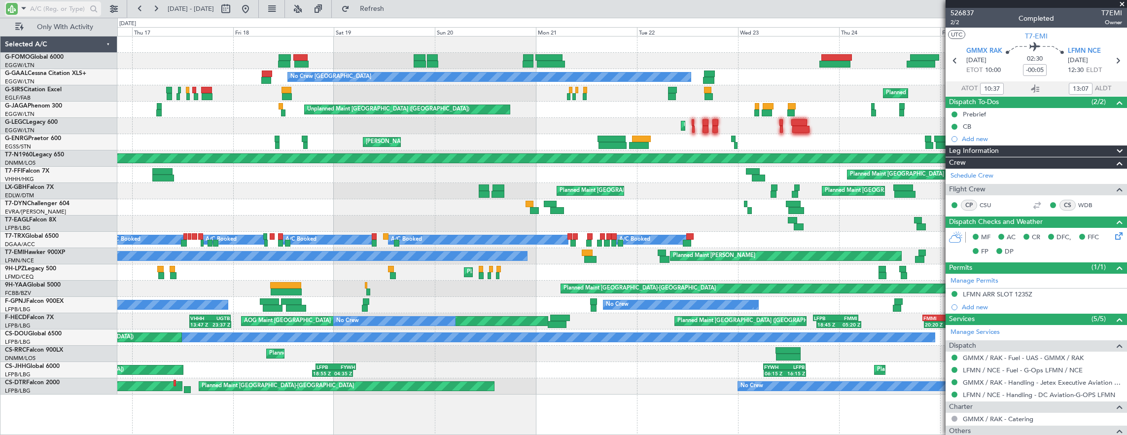
click at [12, 10] on div at bounding box center [12, 9] width 12 height 12
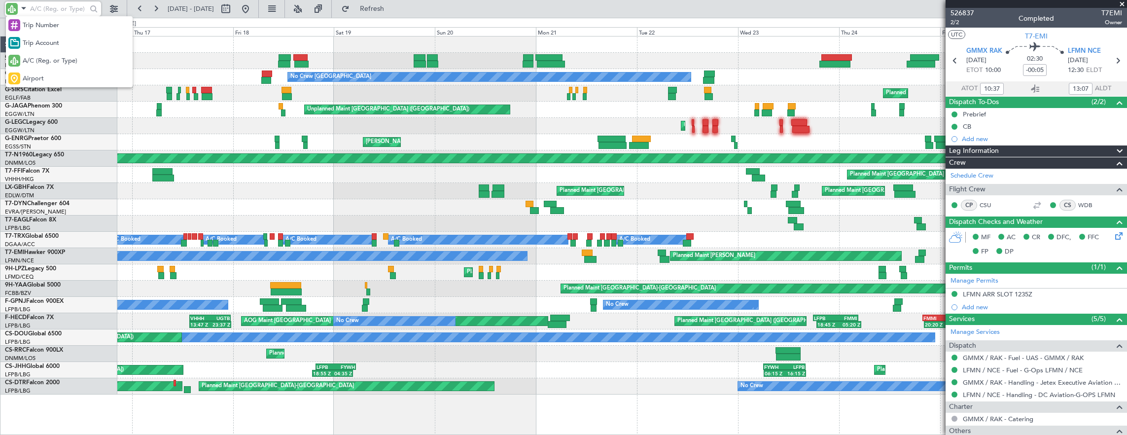
drag, startPoint x: 48, startPoint y: 73, endPoint x: 48, endPoint y: 60, distance: 13.3
click at [48, 73] on div "Airport" at bounding box center [69, 79] width 127 height 18
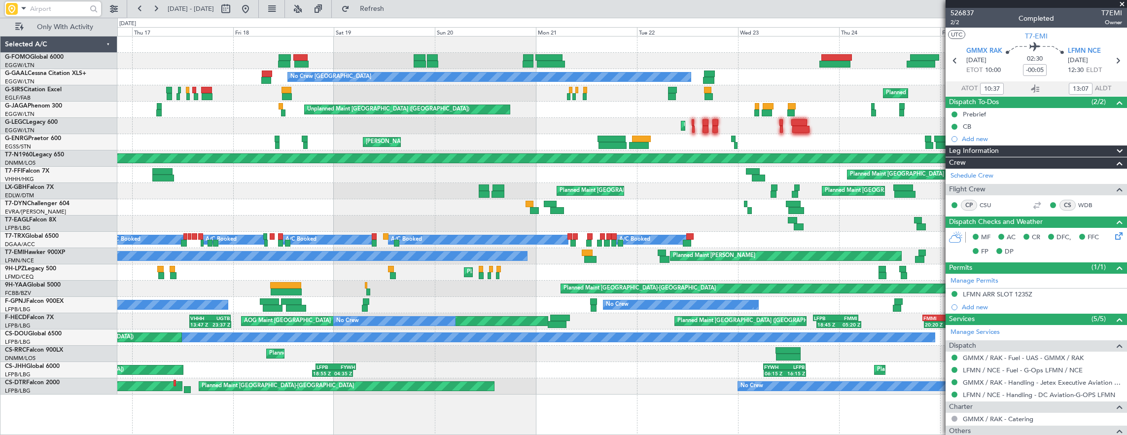
click at [56, 10] on input "text" at bounding box center [58, 8] width 57 height 15
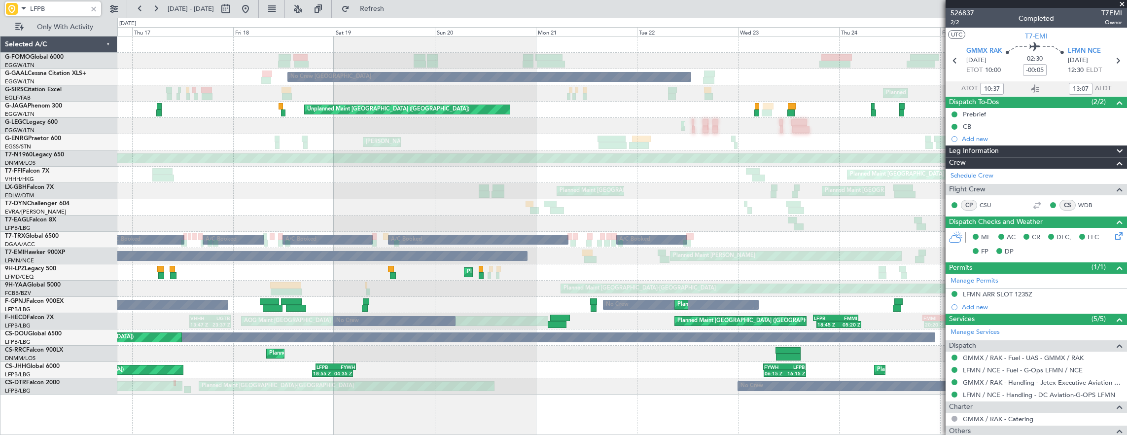
click at [810, 299] on div "Planned Maint London (Luton) Planned Maint London (Luton) No Crew Palma De Mall…" at bounding box center [622, 215] width 1010 height 358
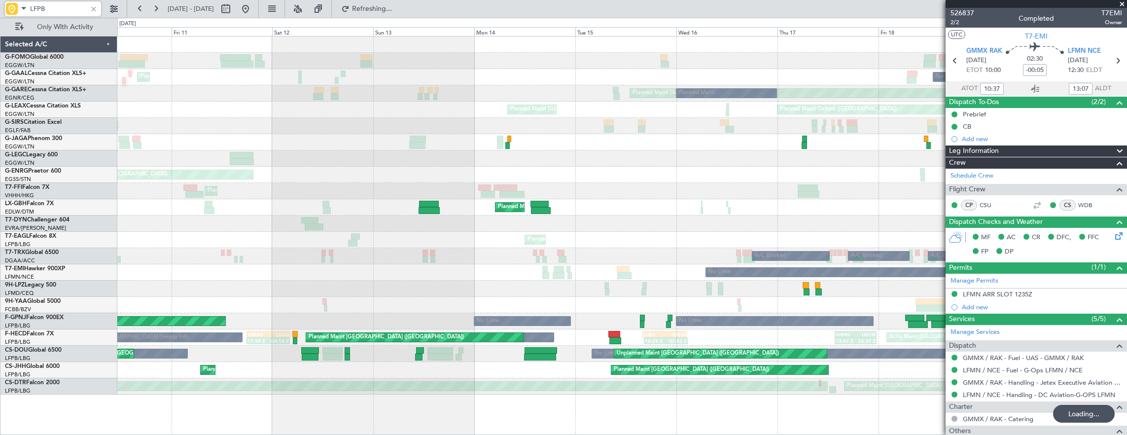
click at [909, 279] on div "Unplanned Maint New York (Teterboro) No Crew Palma De Mallorca Planned Maint Lo…" at bounding box center [622, 215] width 1010 height 358
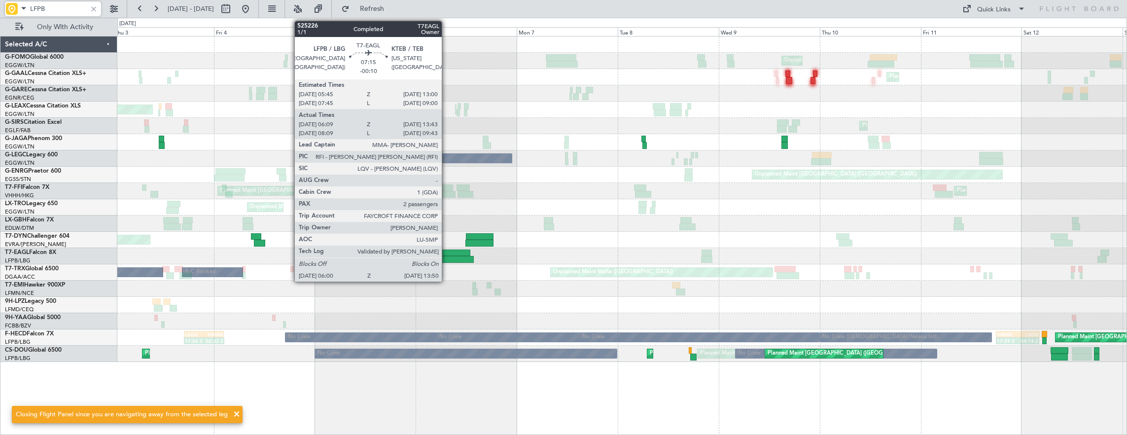
click at [447, 255] on div at bounding box center [454, 253] width 31 height 7
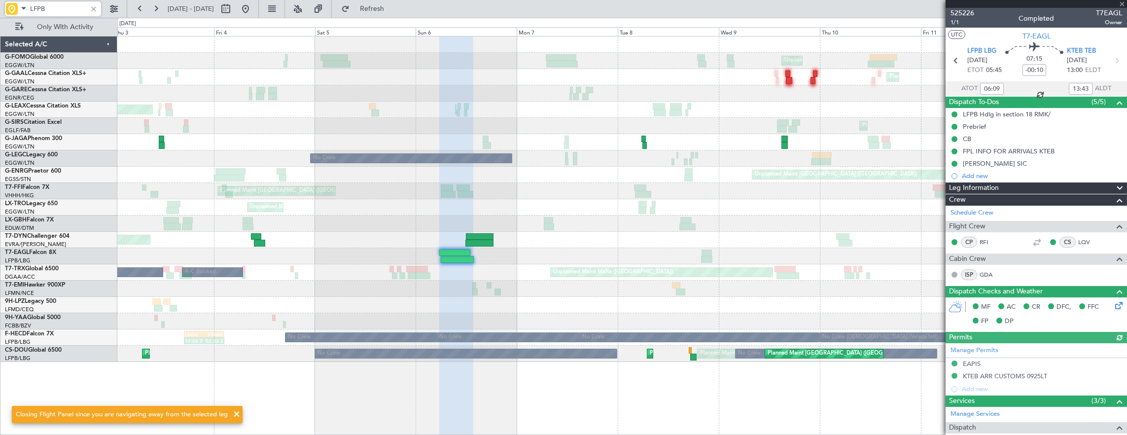
scroll to position [109, 0]
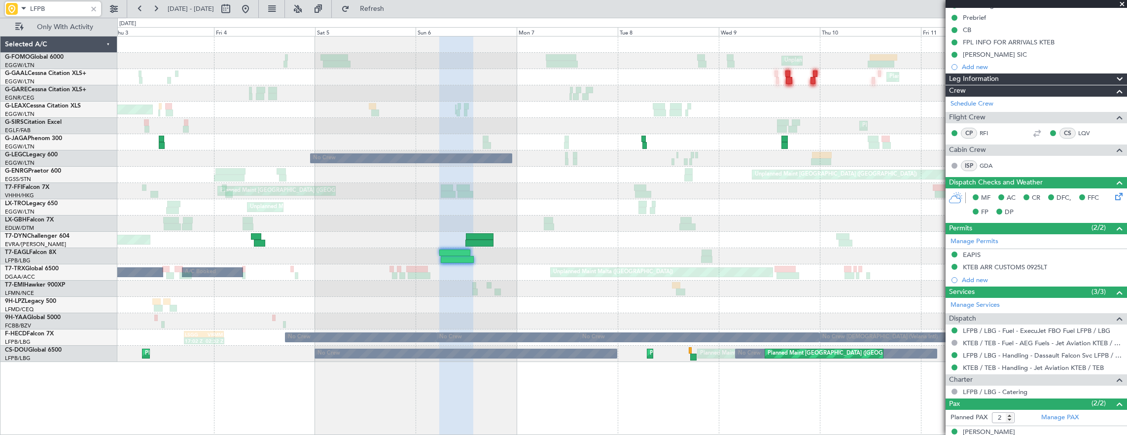
type input "LFPB"
click at [743, 299] on div "Unplanned Maint New York (Teterboro) Planned Maint London (Luton) Planned Maint…" at bounding box center [622, 198] width 1010 height 325
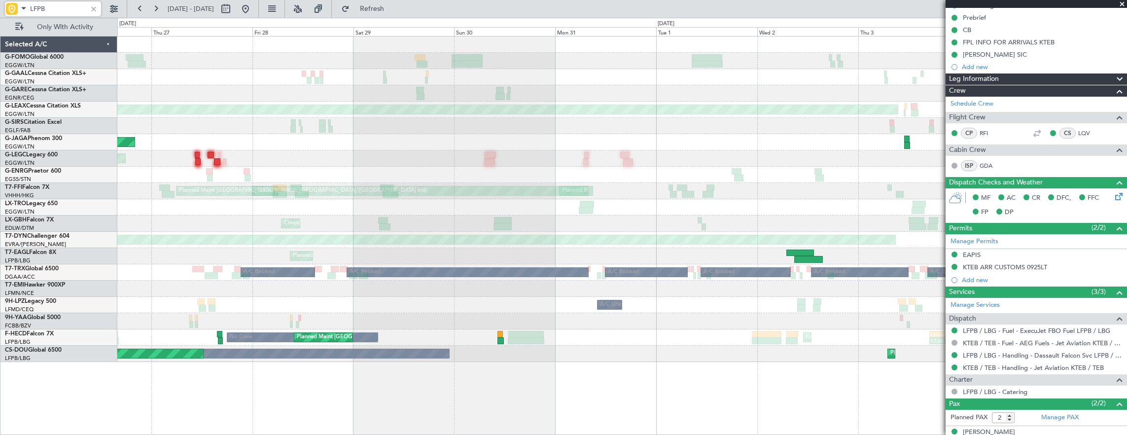
click at [608, 259] on div "Planned Maint Dubai (Al Maktoum Intl)" at bounding box center [622, 256] width 1010 height 16
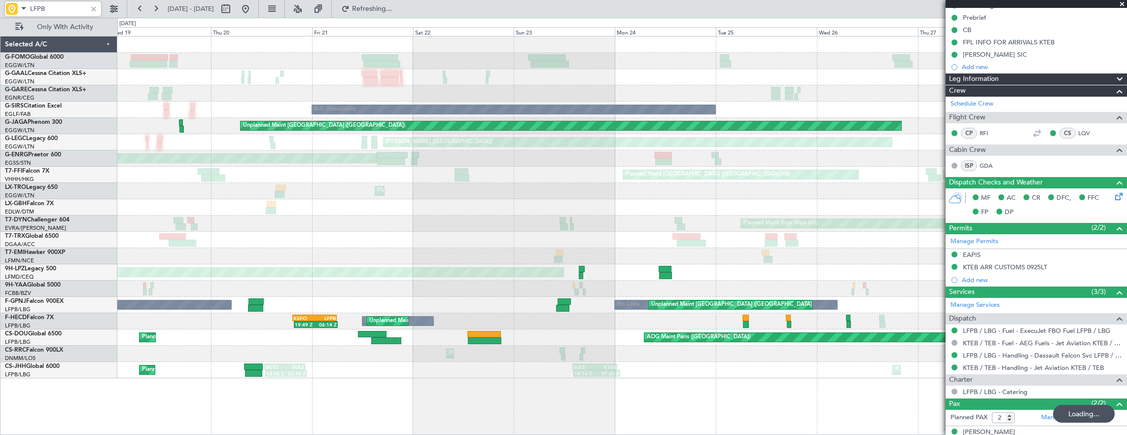
click at [685, 246] on div "A/C Unavailable Unplanned Maint Paris (Le Bourget) AOG Maint Paris (Le Bourget)…" at bounding box center [622, 207] width 1010 height 342
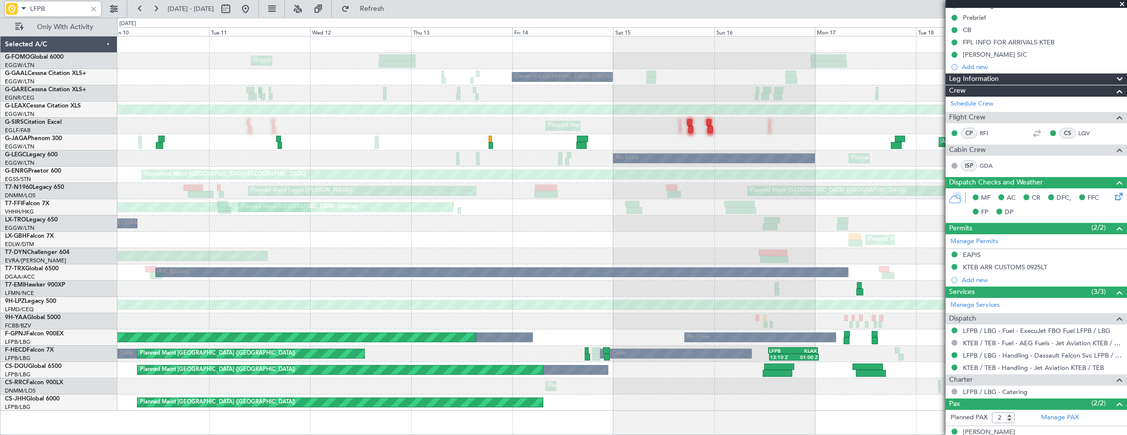
click at [687, 205] on div "Unplanned Maint London (Luton) Owner London (Luton) AOG Maint London (Farnborou…" at bounding box center [622, 223] width 1010 height 374
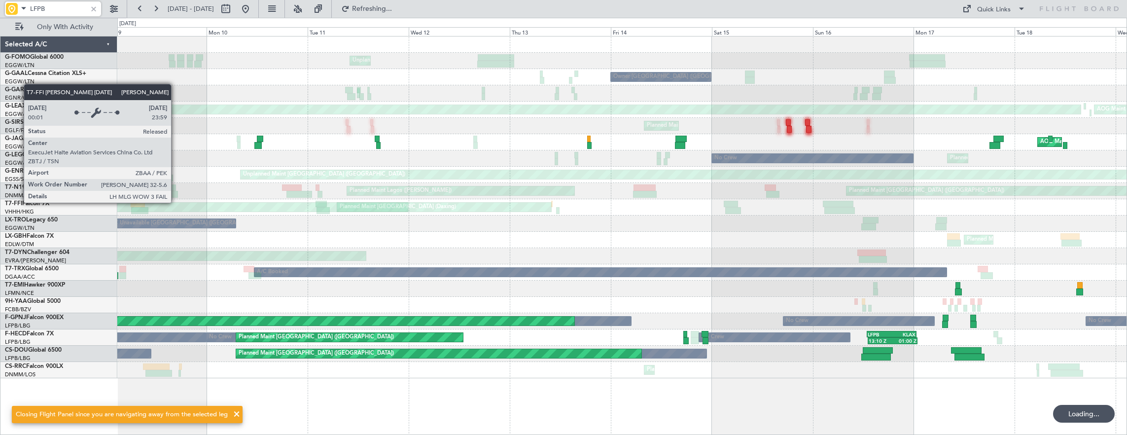
click at [622, 200] on div "MEL Beijing (Beijing Capital) Planned Maint Beijing (Daxing) AOG Maint Beijing …" at bounding box center [622, 207] width 1010 height 16
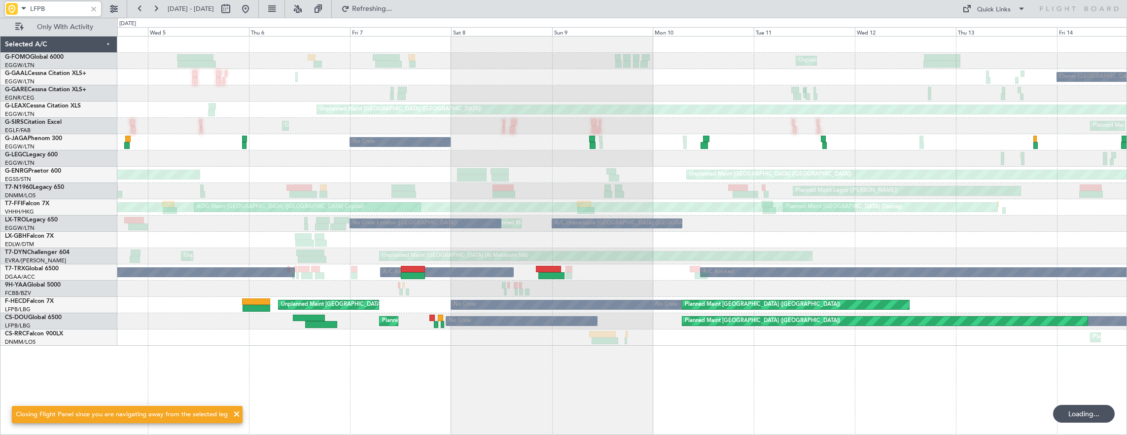
click at [522, 227] on div "A/C Unavailable London (Luton) Unplanned Maint London (Luton) No Crew London (L…" at bounding box center [622, 224] width 1010 height 16
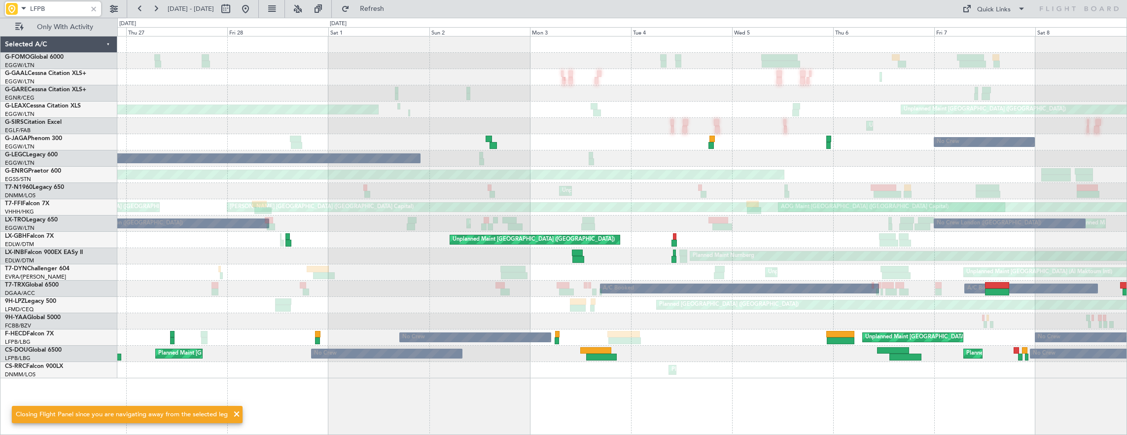
click at [633, 148] on div "No Crew Planned Maint London (Luton)" at bounding box center [622, 142] width 1010 height 16
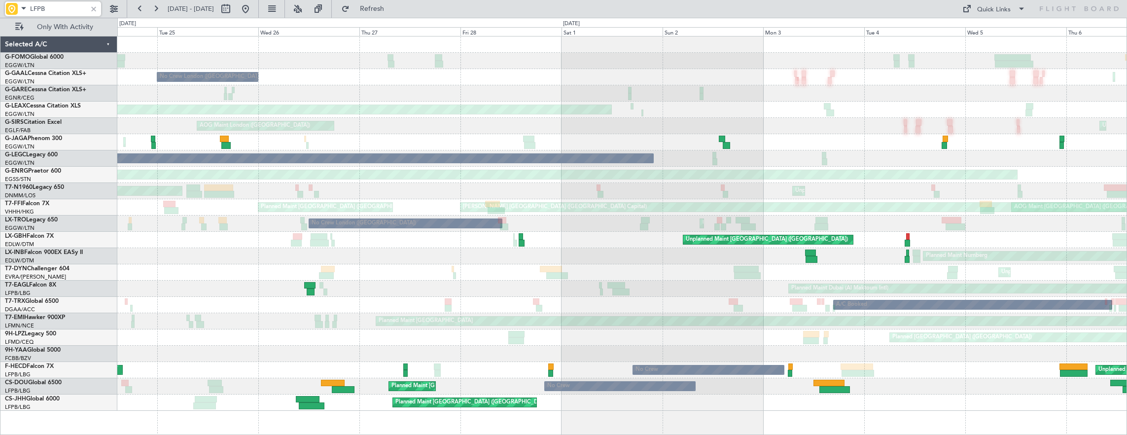
click at [361, 282] on div "Planned Maint Dubai (Al Maktoum Intl)" at bounding box center [622, 289] width 1010 height 16
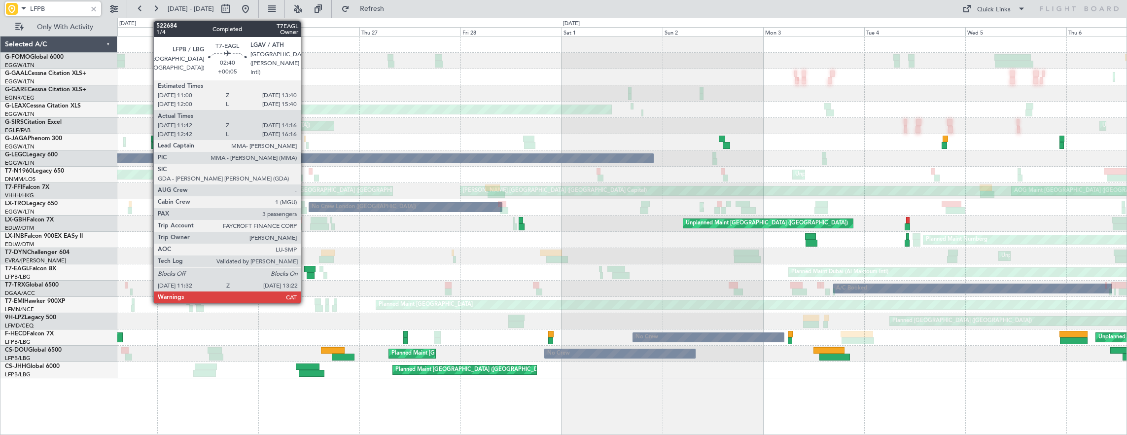
click at [306, 287] on div "A/C Booked A/C Booked" at bounding box center [622, 289] width 1010 height 16
click at [309, 268] on div at bounding box center [309, 269] width 11 height 7
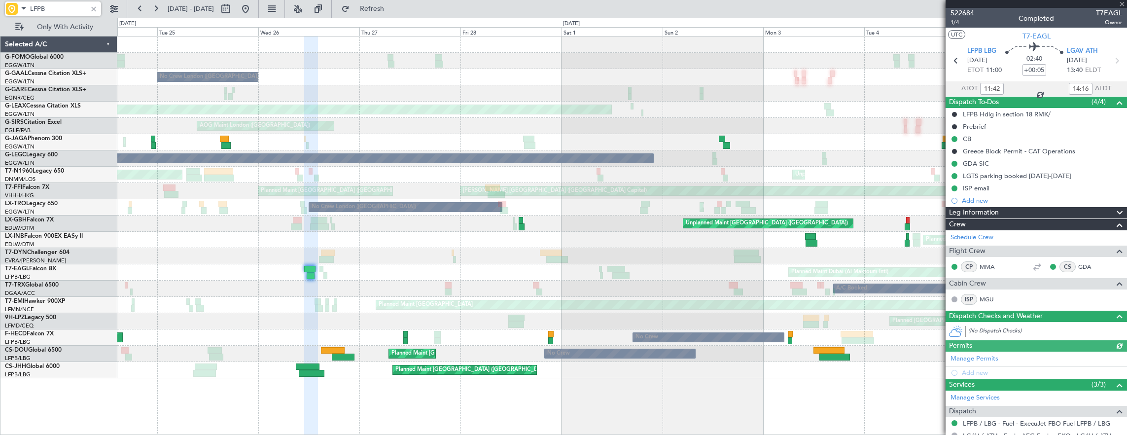
scroll to position [148, 0]
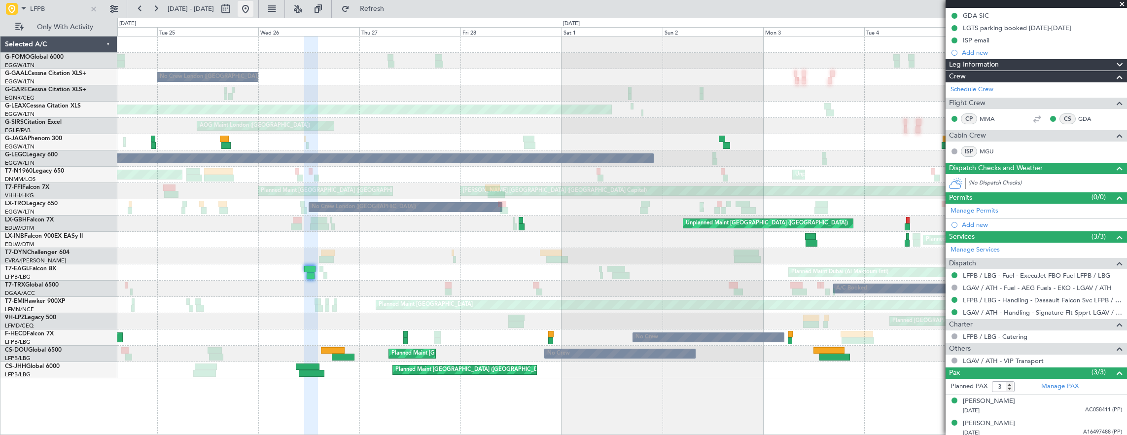
click at [253, 5] on button at bounding box center [246, 9] width 16 height 16
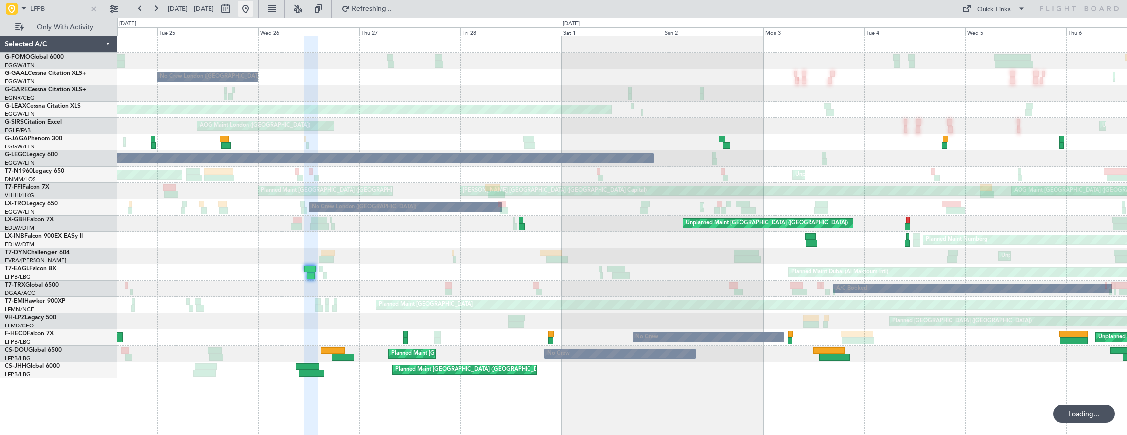
scroll to position [0, 0]
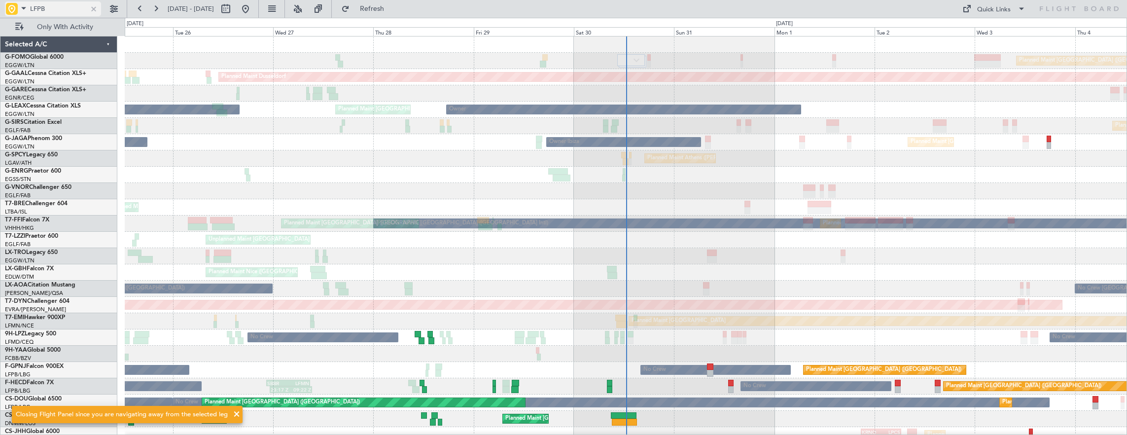
click at [94, 10] on div at bounding box center [93, 8] width 11 height 11
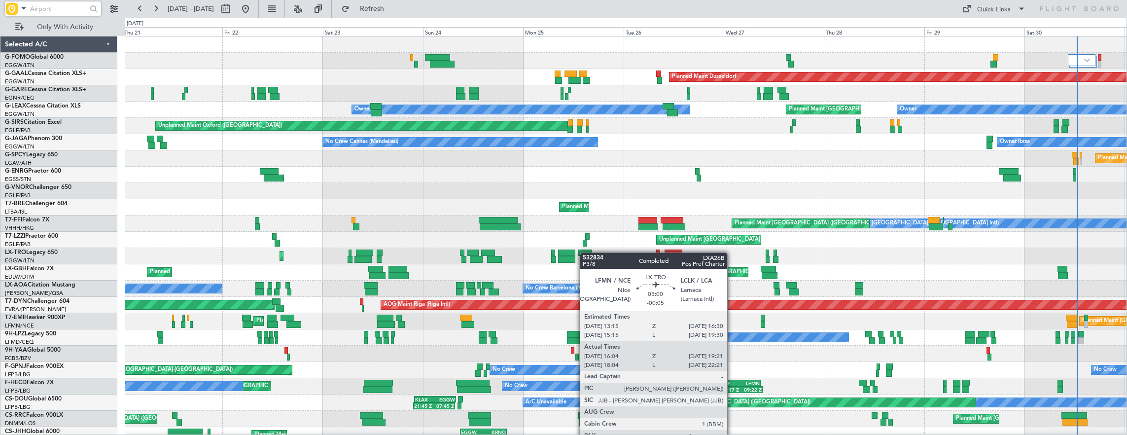
click at [585, 252] on div "Planned Maint Dusseldorf Unplanned Maint Chester Owner Planned Maint London (Lu…" at bounding box center [626, 239] width 1003 height 407
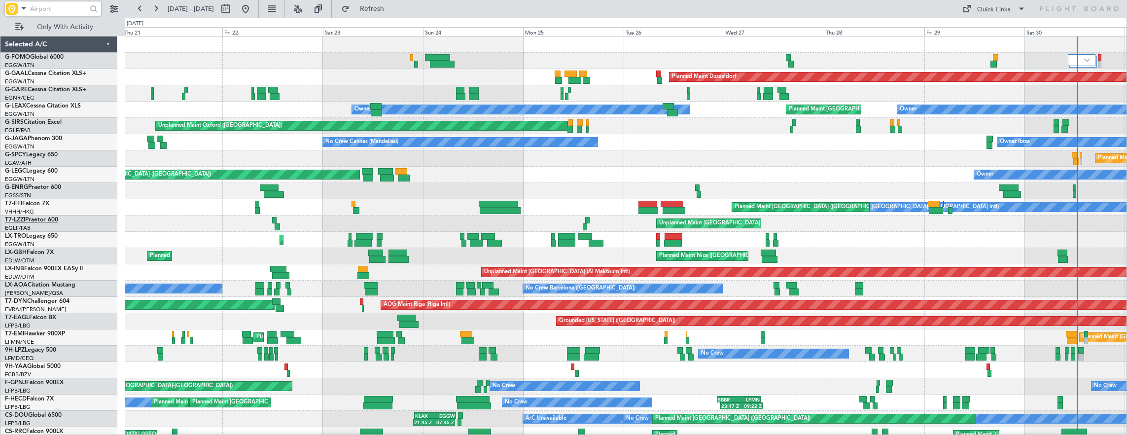
click at [56, 220] on link "T7-LZZI Praetor 600" at bounding box center [31, 220] width 53 height 6
click at [524, 199] on div "Planned Maint Dusseldorf Unplanned Maint Chester Owner Planned Maint London (Lu…" at bounding box center [626, 255] width 1003 height 439
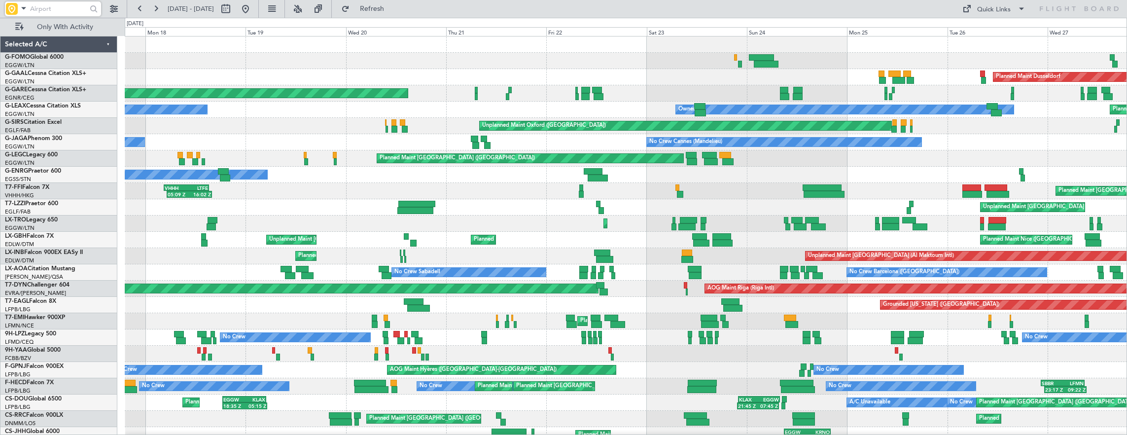
click at [417, 204] on div "Unplanned Maint [GEOGRAPHIC_DATA] ([GEOGRAPHIC_DATA])" at bounding box center [626, 207] width 1003 height 16
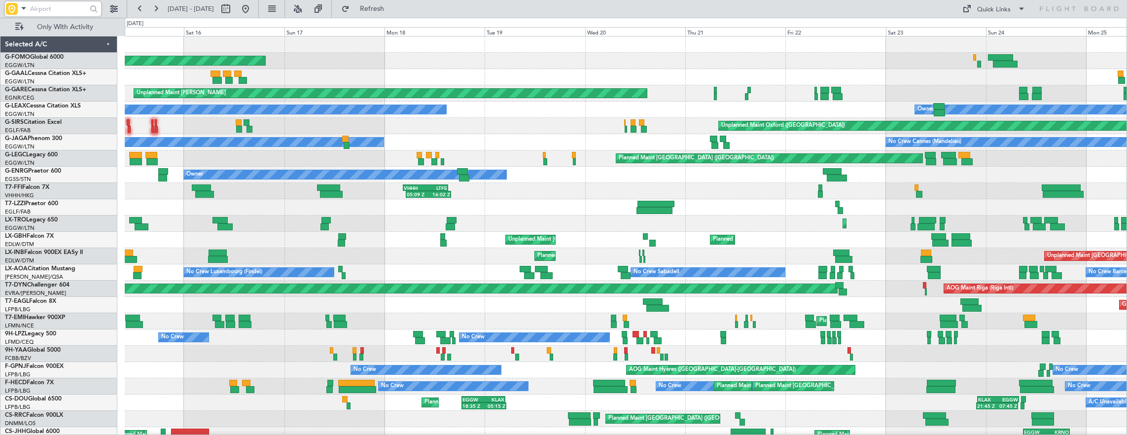
click at [476, 224] on div "Planned Maint Windsor Locks (Bradley Intl) Planned Maint Planned Maint Dusseldo…" at bounding box center [626, 247] width 1003 height 423
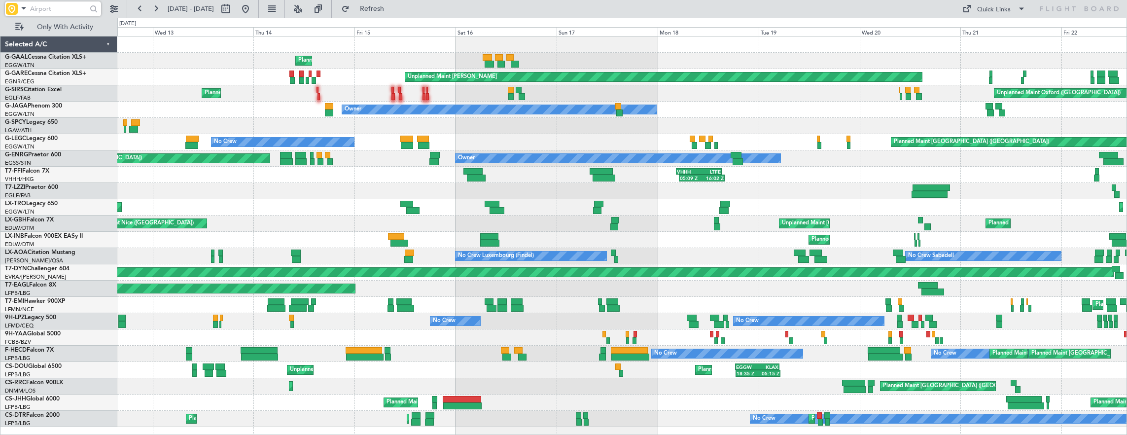
click at [261, 193] on div at bounding box center [622, 191] width 1010 height 16
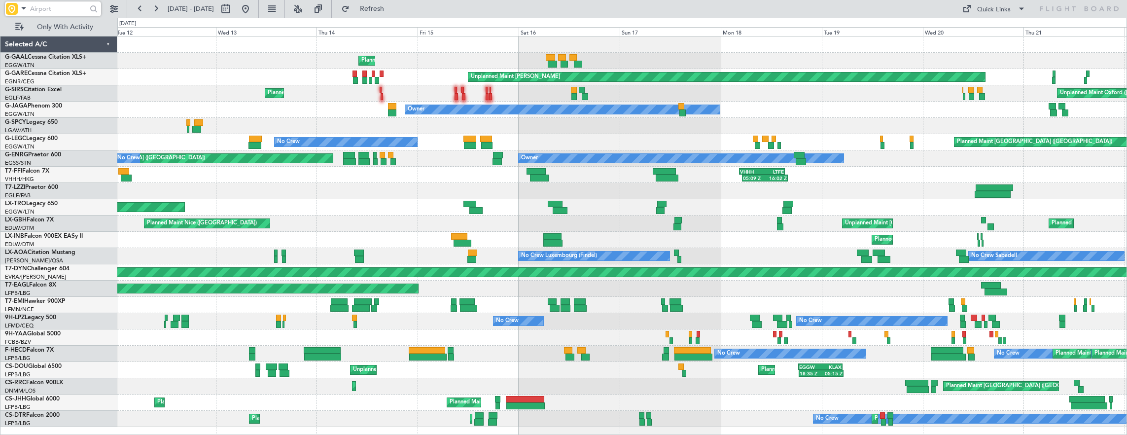
click at [632, 215] on div "Planned Maint Unplanned Maint Chester Unplanned Maint Oxford (Kidlington) Plann…" at bounding box center [622, 231] width 1010 height 391
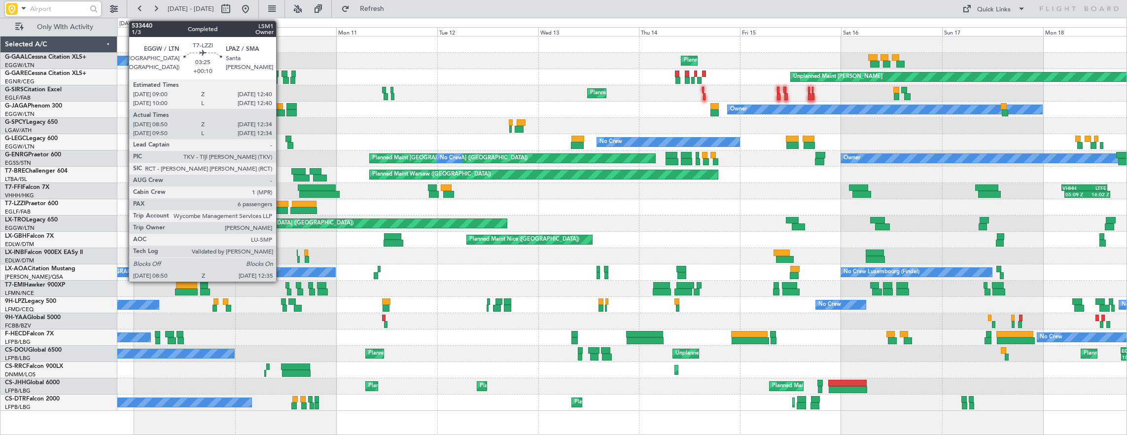
click at [281, 204] on div at bounding box center [281, 204] width 16 height 7
